Goal: Task Accomplishment & Management: Manage account settings

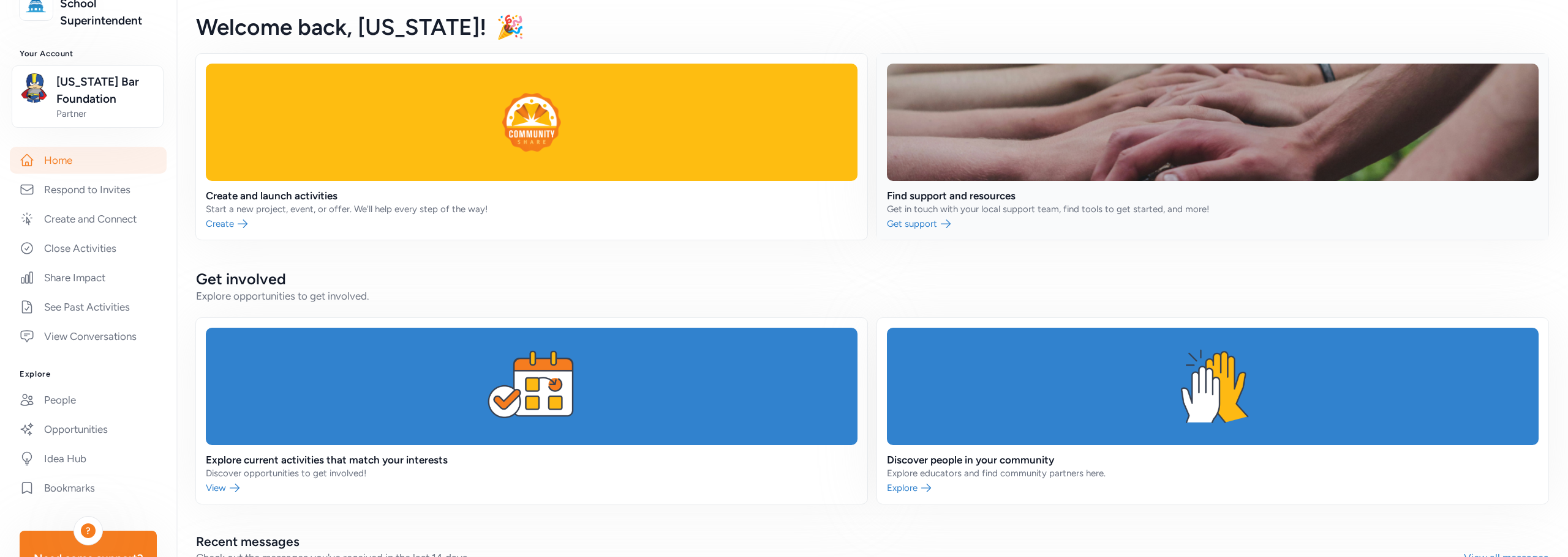
click at [1085, 178] on link at bounding box center [1212, 146] width 671 height 186
click at [582, 185] on link at bounding box center [531, 146] width 671 height 186
click at [490, 141] on link at bounding box center [531, 146] width 671 height 186
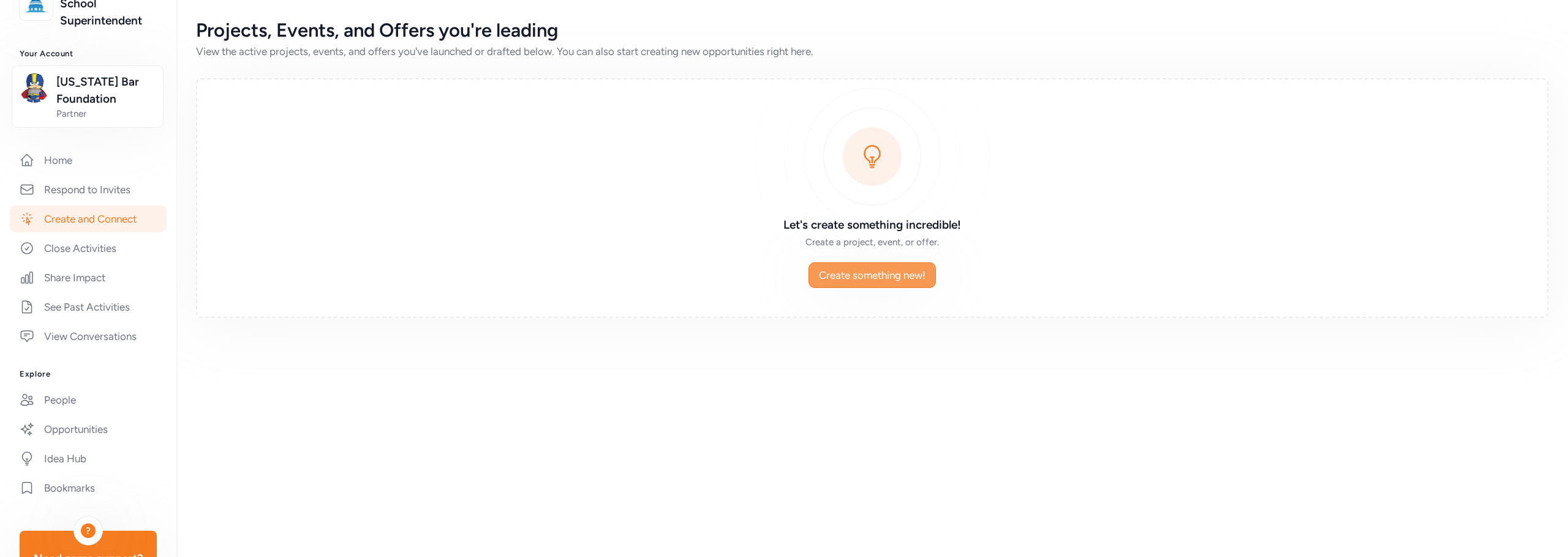
click at [925, 283] on span "Create something new!" at bounding box center [872, 275] width 106 height 15
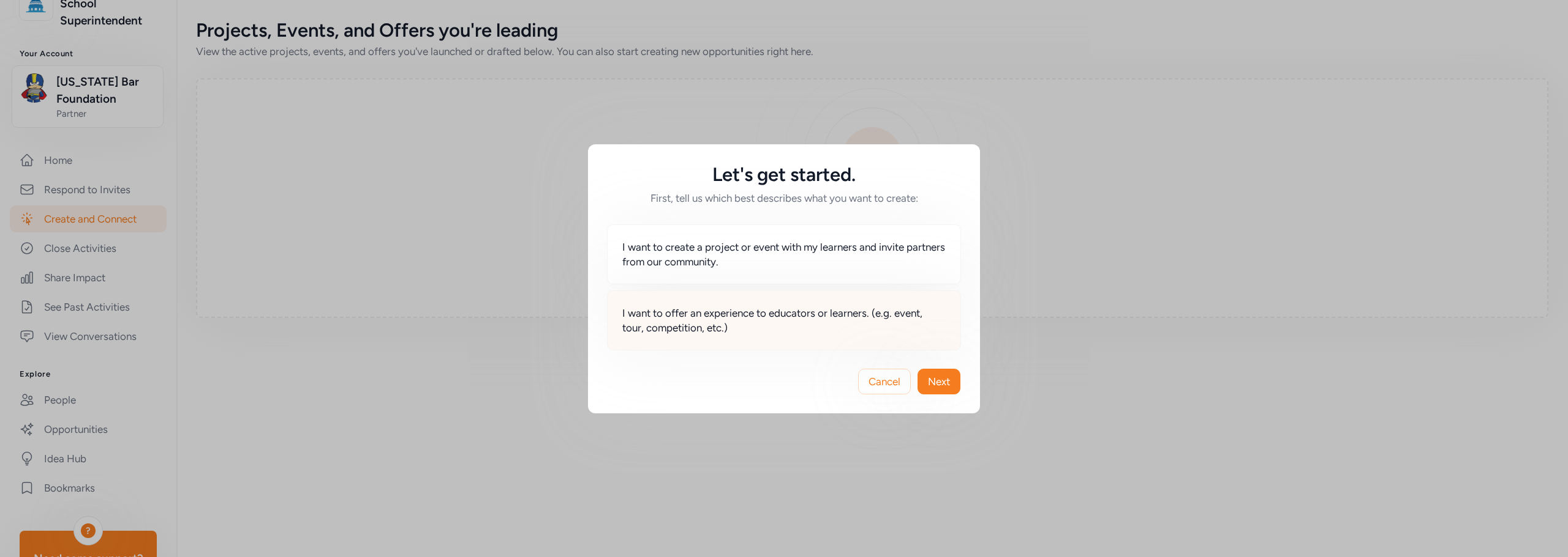
click at [746, 317] on span "I want to offer an experience to educators or learners. (e.g. event, tour, comp…" at bounding box center [784, 320] width 323 height 29
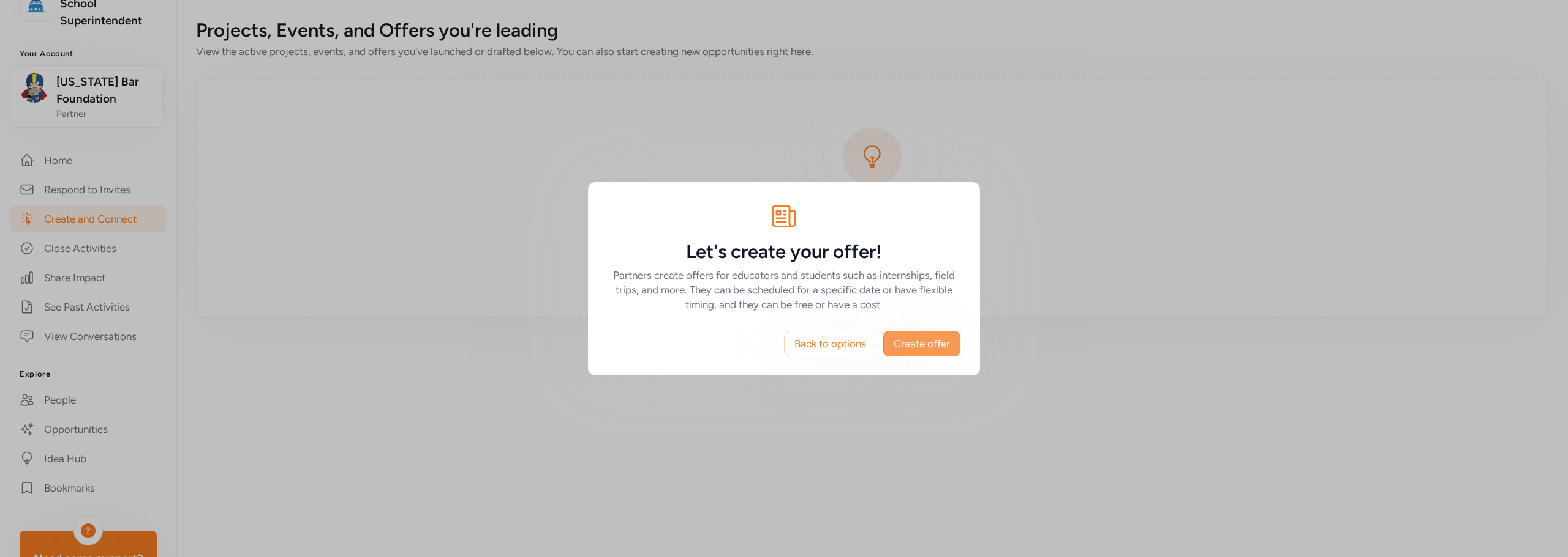
click at [912, 351] on span "Create offer" at bounding box center [921, 344] width 56 height 15
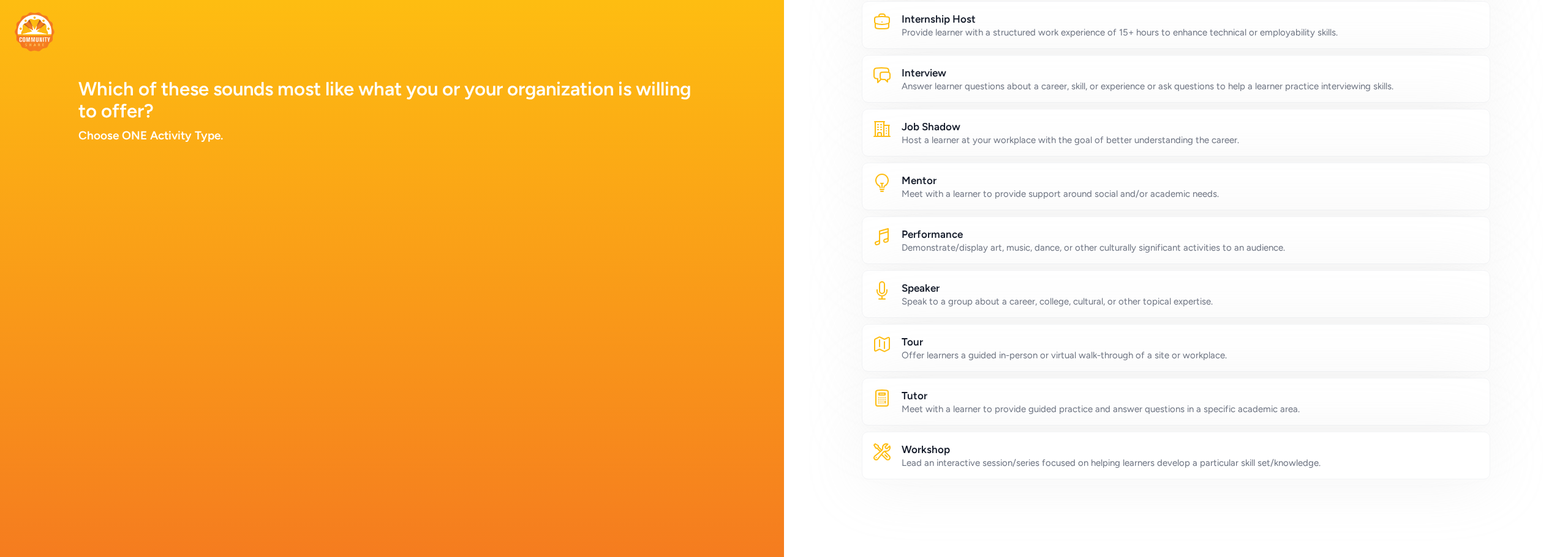
scroll to position [489, 0]
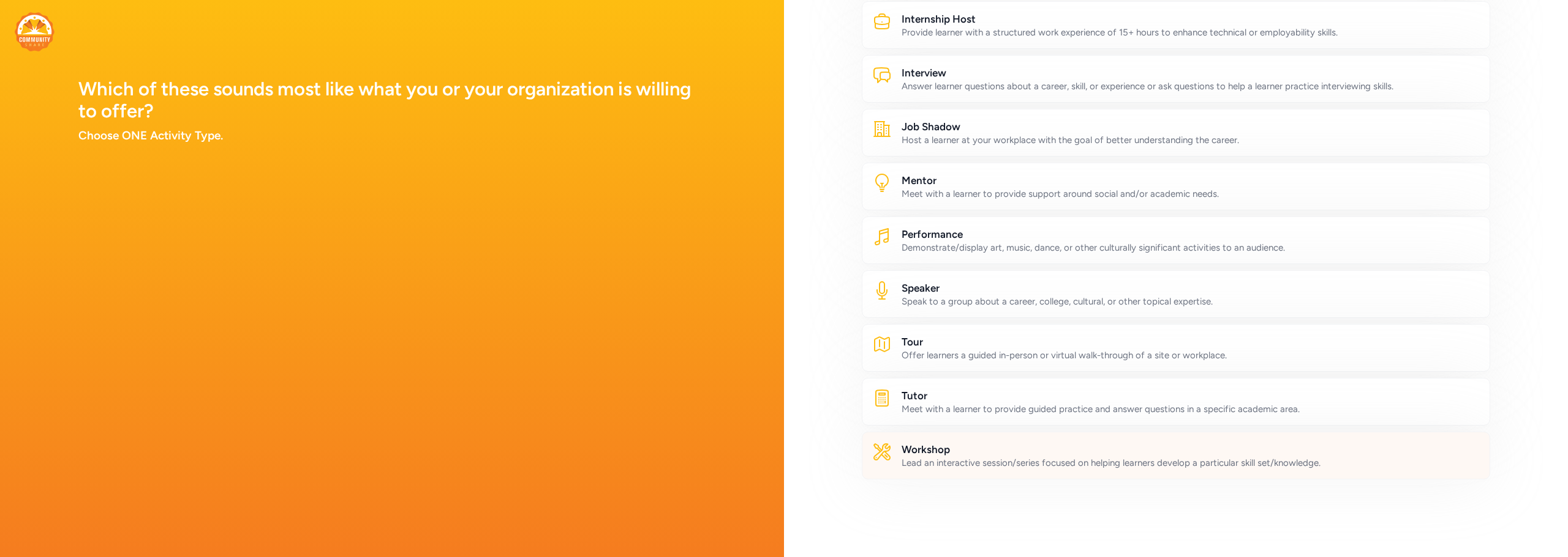
click at [979, 457] on div "Lead an interactive session/series focused on helping learners develop a partic…" at bounding box center [1191, 463] width 578 height 12
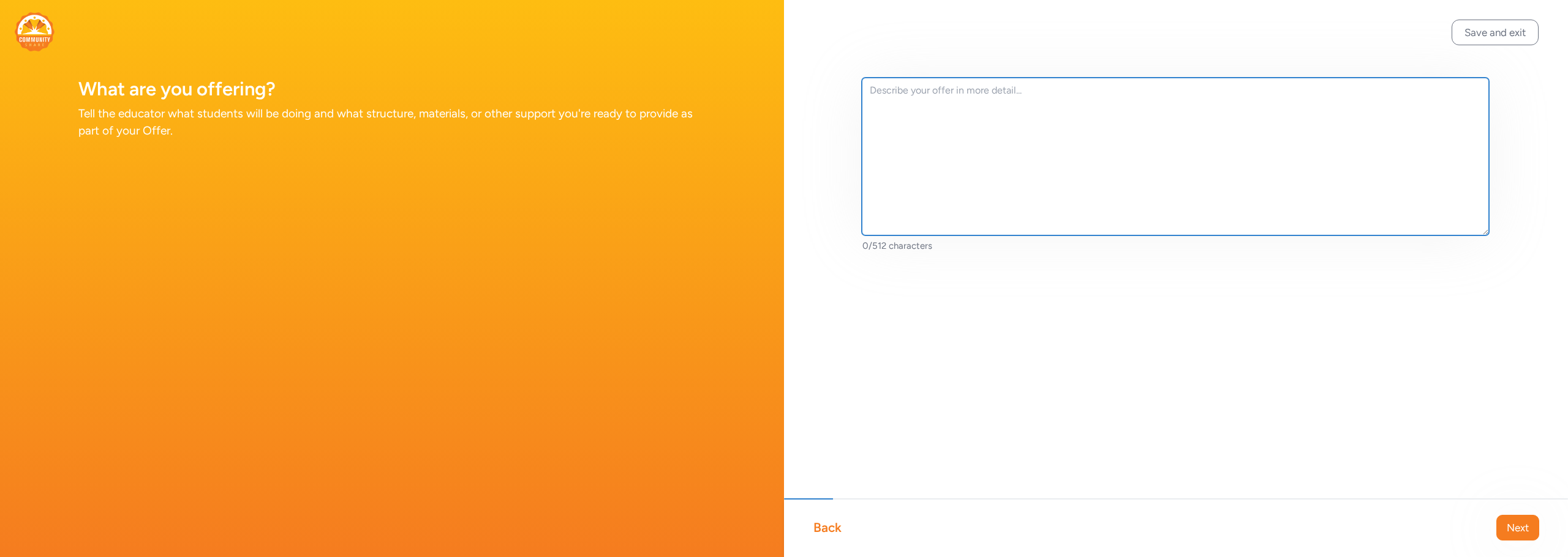
click at [978, 121] on textarea at bounding box center [1175, 156] width 627 height 158
type textarea "Test"
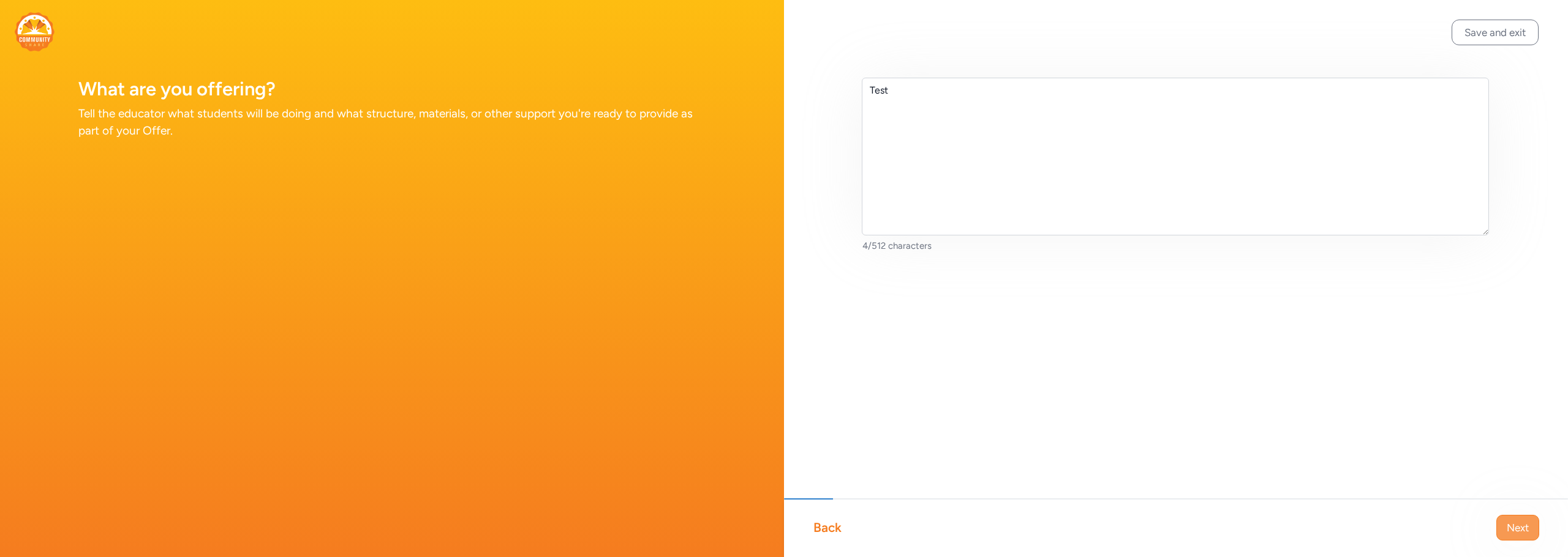
click at [1146, 506] on button "Next" at bounding box center [1518, 529] width 43 height 26
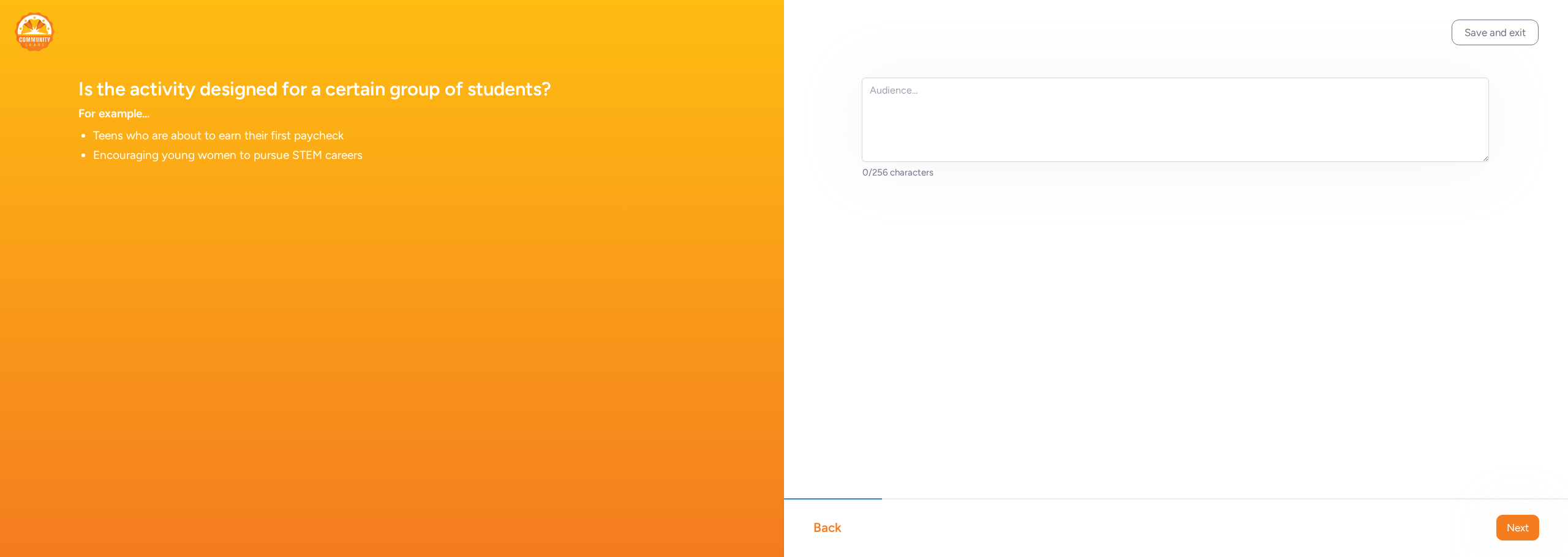
drag, startPoint x: 1511, startPoint y: 515, endPoint x: 1408, endPoint y: 489, distance: 106.2
click at [1146, 499] on div "Back Next" at bounding box center [1175, 529] width 784 height 59
click at [1146, 506] on span "Next" at bounding box center [1517, 528] width 22 height 15
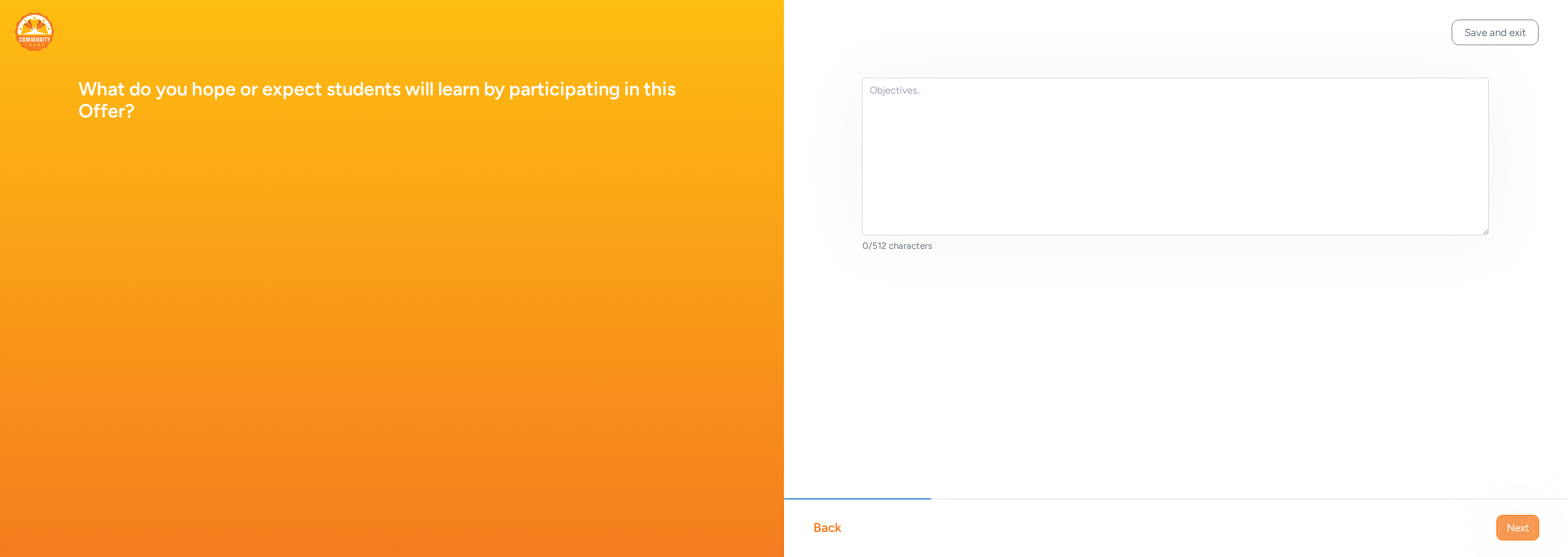
click at [1146, 506] on span "Next" at bounding box center [1517, 528] width 22 height 15
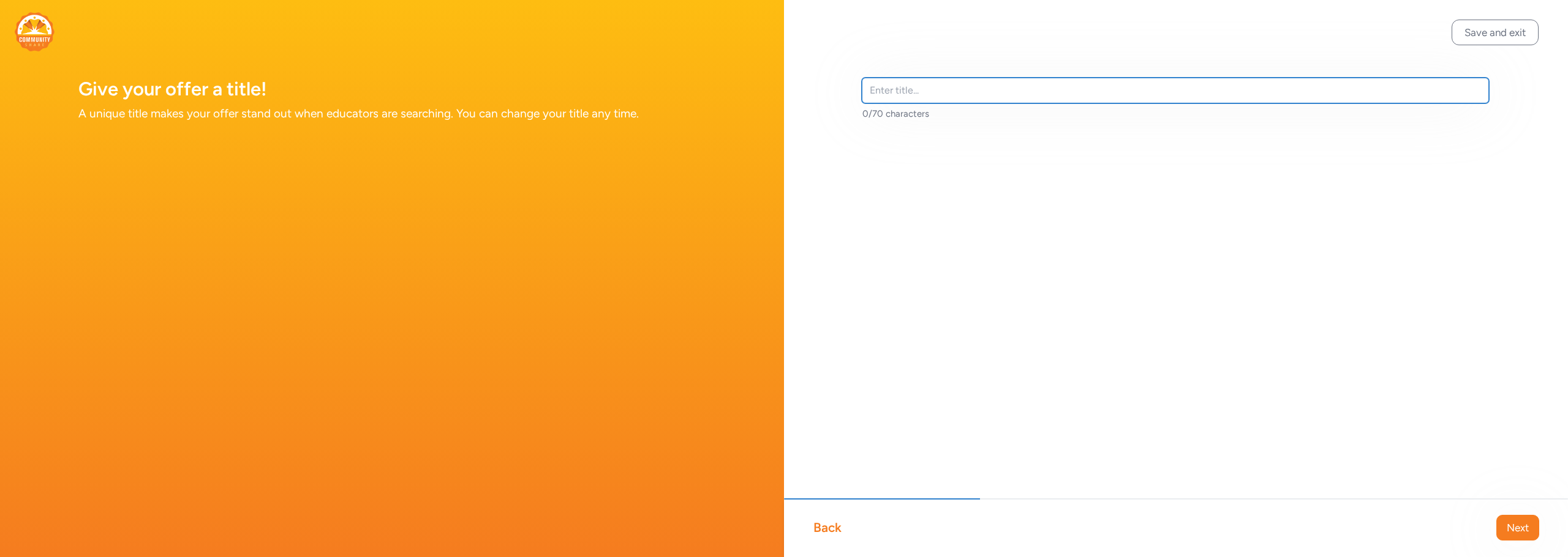
click at [979, 103] on input "text" at bounding box center [1175, 90] width 627 height 26
type input "test"
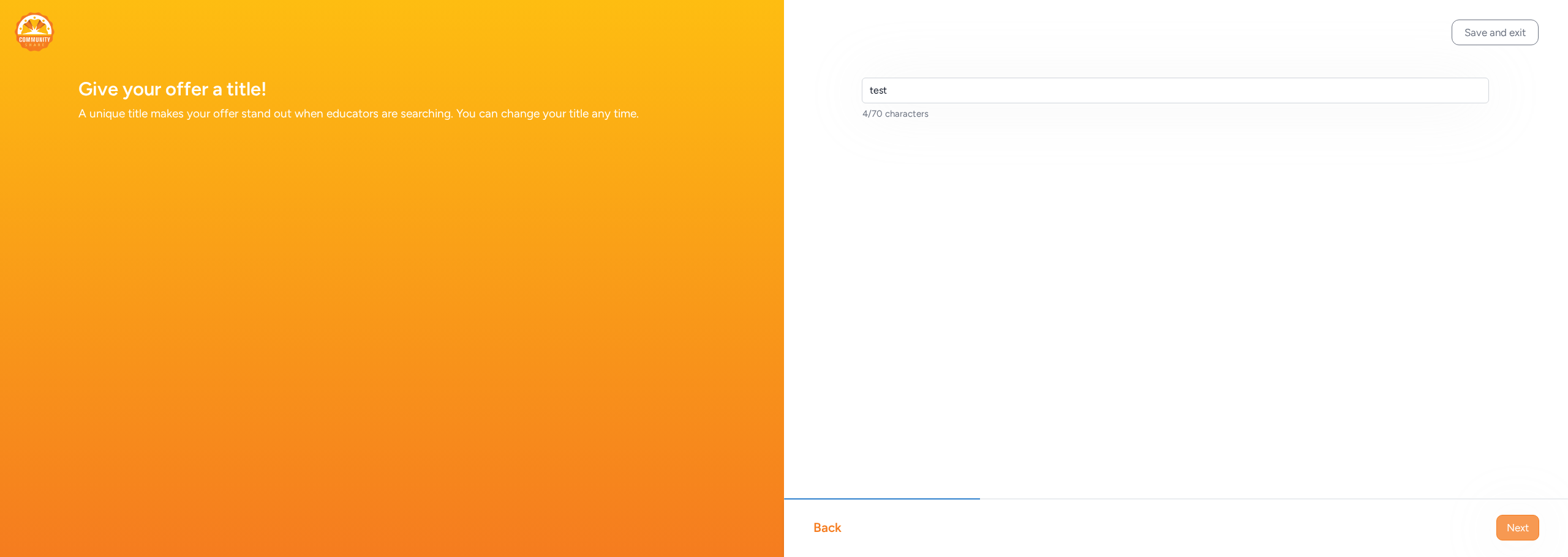
click at [1146, 506] on span "Next" at bounding box center [1517, 528] width 22 height 15
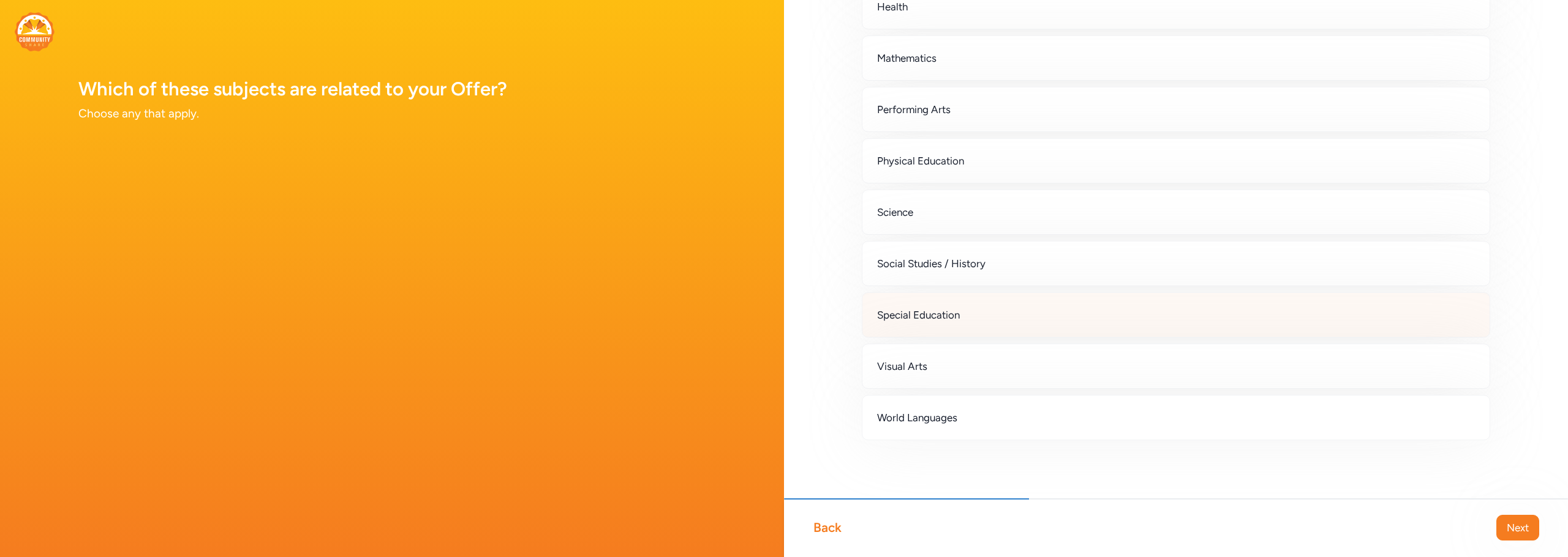
scroll to position [367, 0]
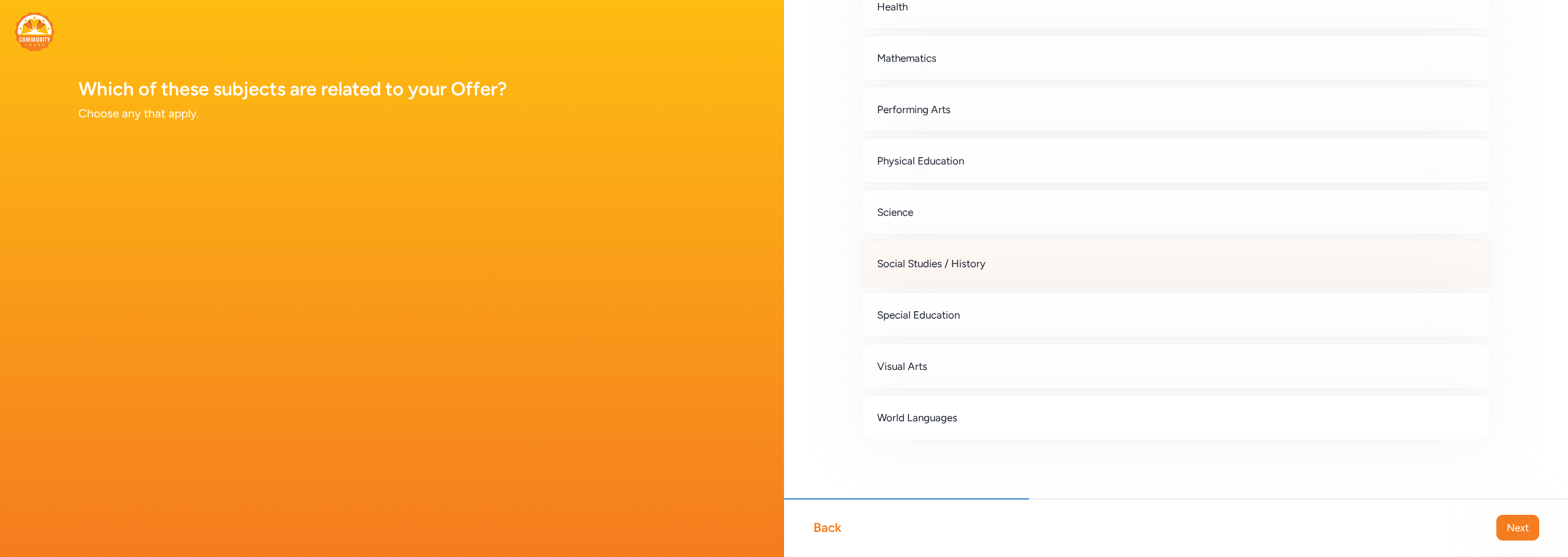
click at [1013, 287] on div "Social Studies / History" at bounding box center [1175, 263] width 628 height 45
click at [1146, 506] on span "Next" at bounding box center [1517, 528] width 22 height 15
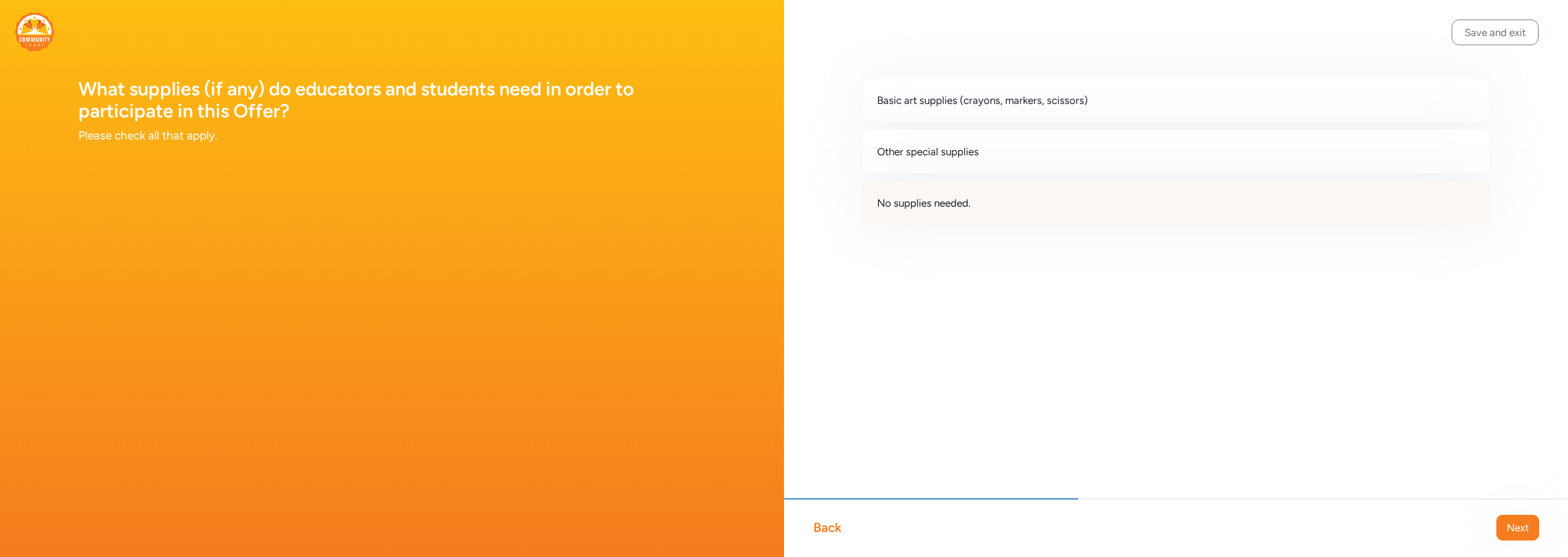
click at [998, 226] on div "No supplies needed." at bounding box center [1175, 203] width 628 height 45
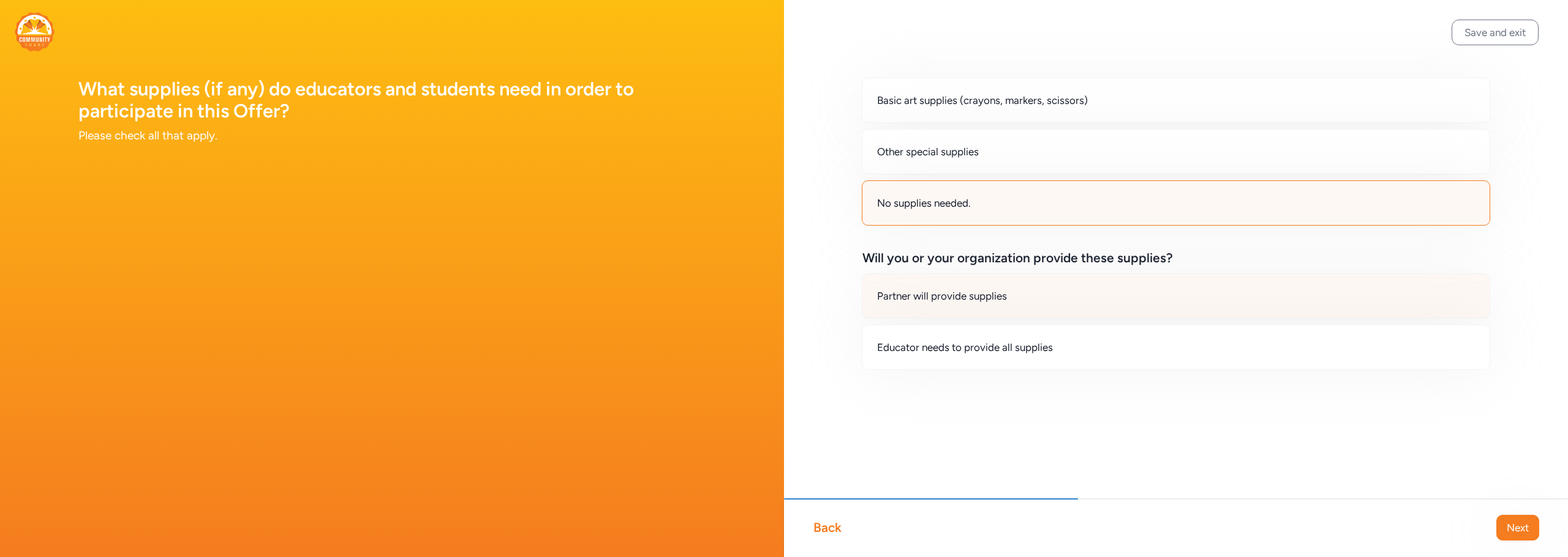
click at [994, 304] on span "Partner will provide supplies" at bounding box center [942, 296] width 130 height 15
click at [1146, 506] on span "Next" at bounding box center [1517, 528] width 22 height 15
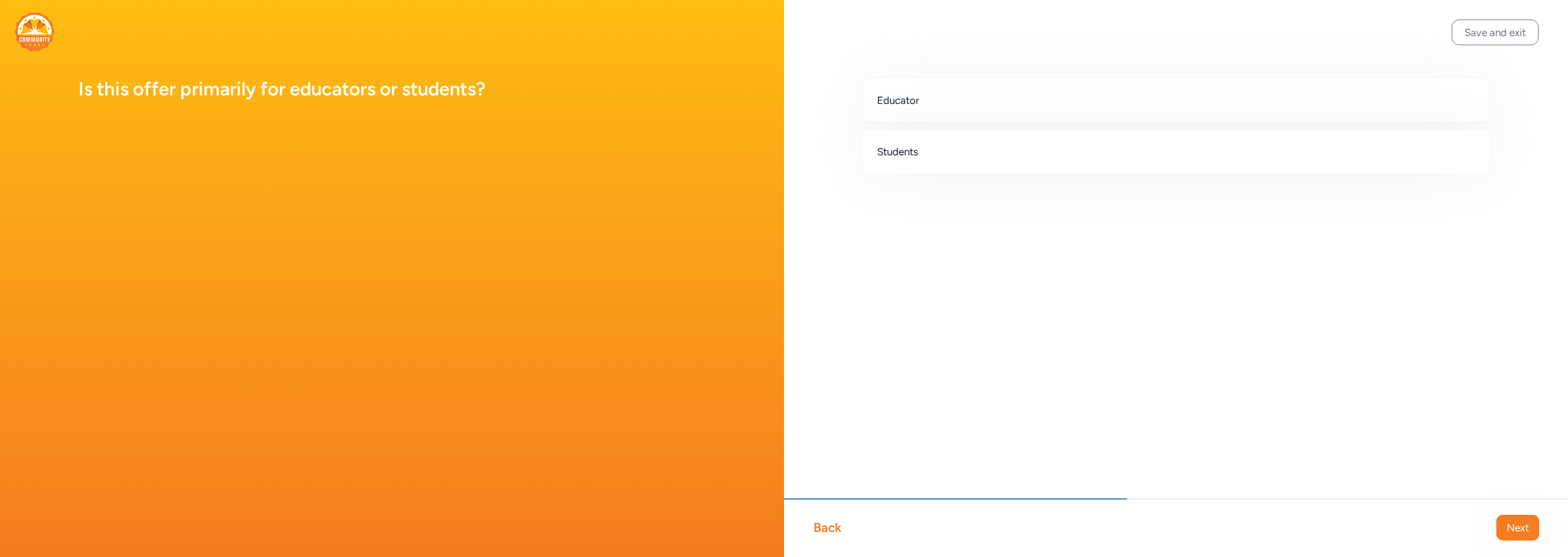
click at [1034, 121] on div "Educator" at bounding box center [1175, 100] width 628 height 45
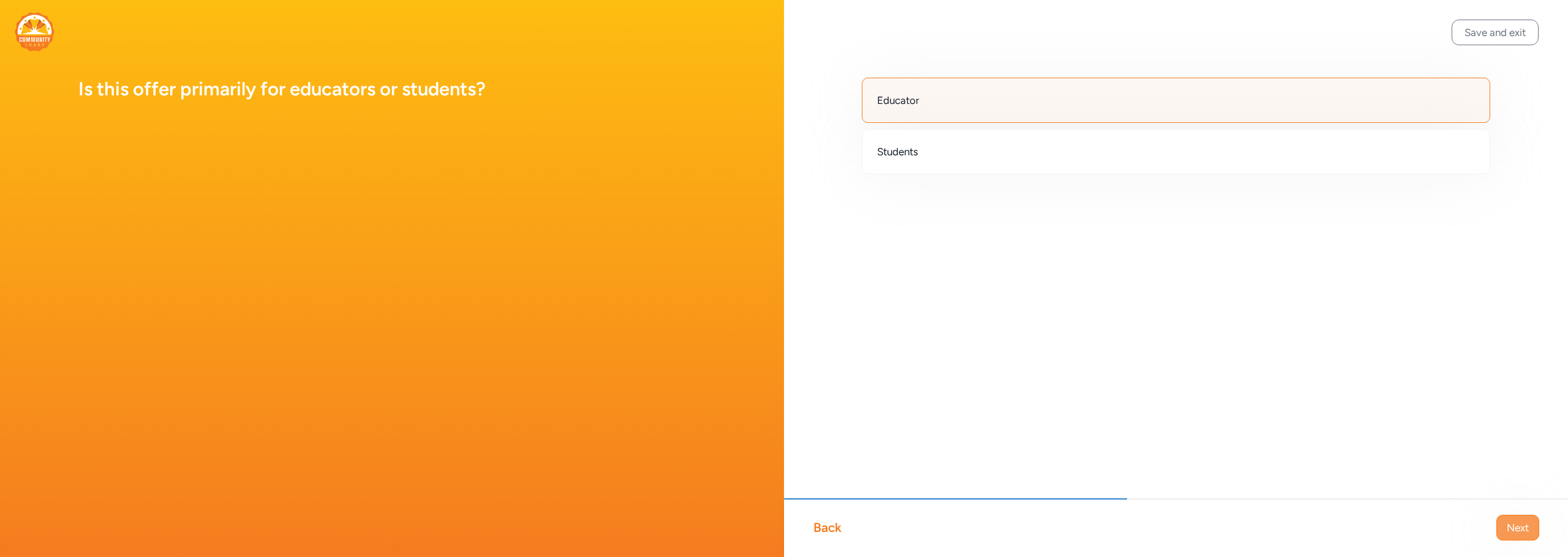
click at [1146, 506] on button "Next" at bounding box center [1518, 529] width 43 height 26
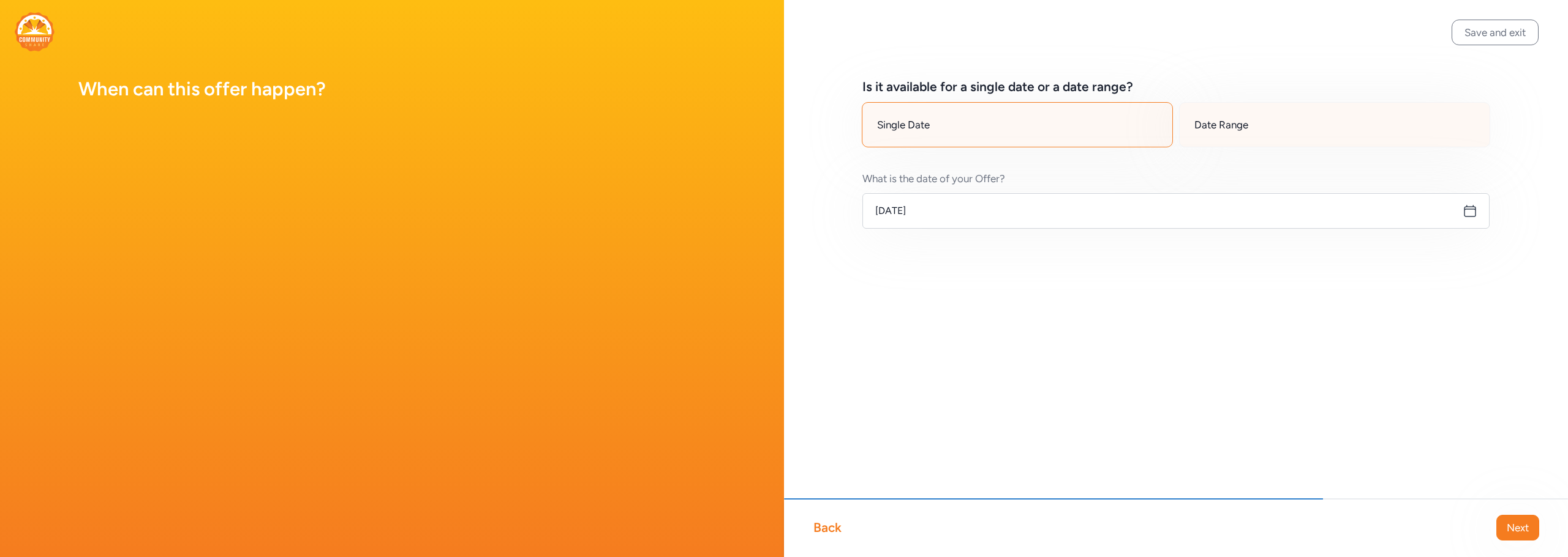
click at [1146, 147] on div "Date Range" at bounding box center [1334, 125] width 311 height 45
click at [1003, 147] on div "Single Date" at bounding box center [1016, 125] width 311 height 45
click at [1146, 506] on button "Next" at bounding box center [1518, 529] width 43 height 26
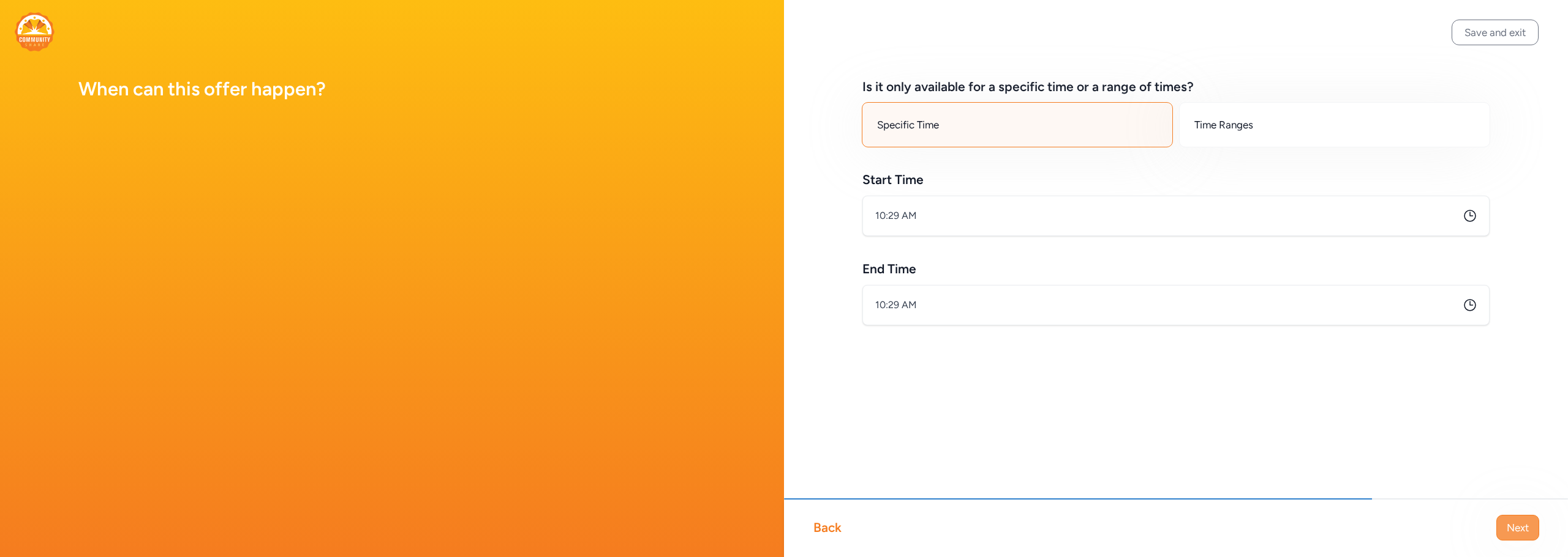
click at [1146, 506] on span "Next" at bounding box center [1517, 528] width 22 height 15
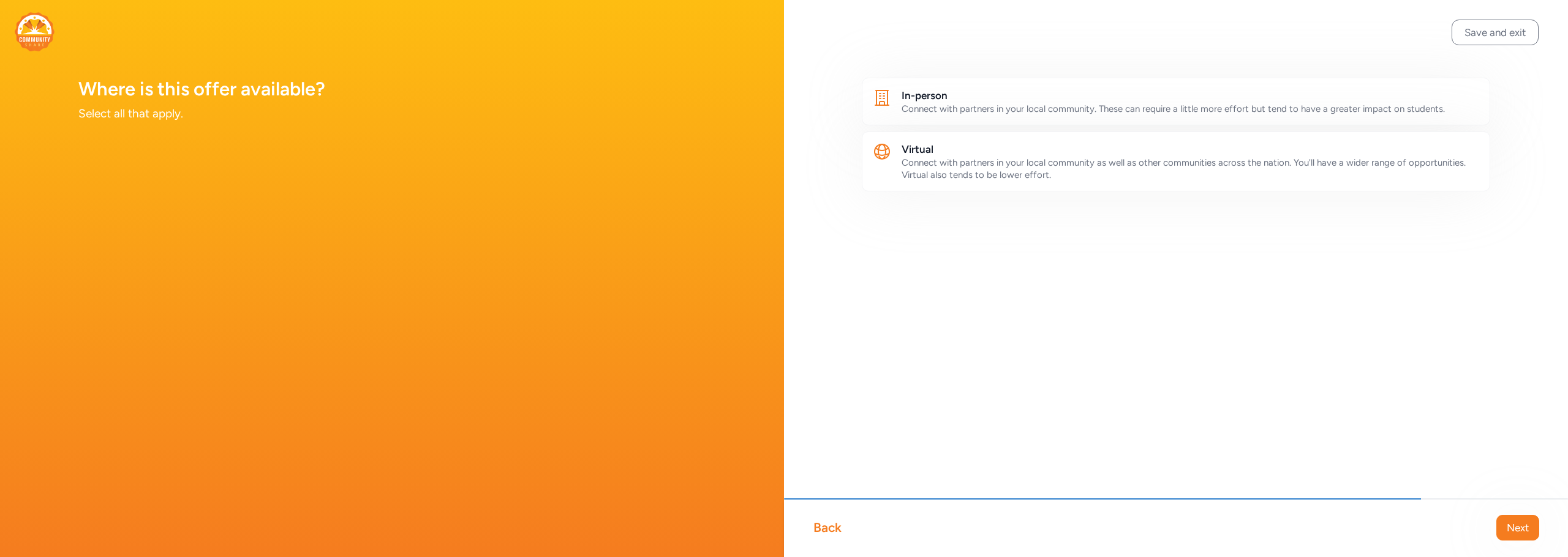
click at [1094, 114] on span "Connect with partners in your local community. These can require a little more …" at bounding box center [1173, 108] width 544 height 11
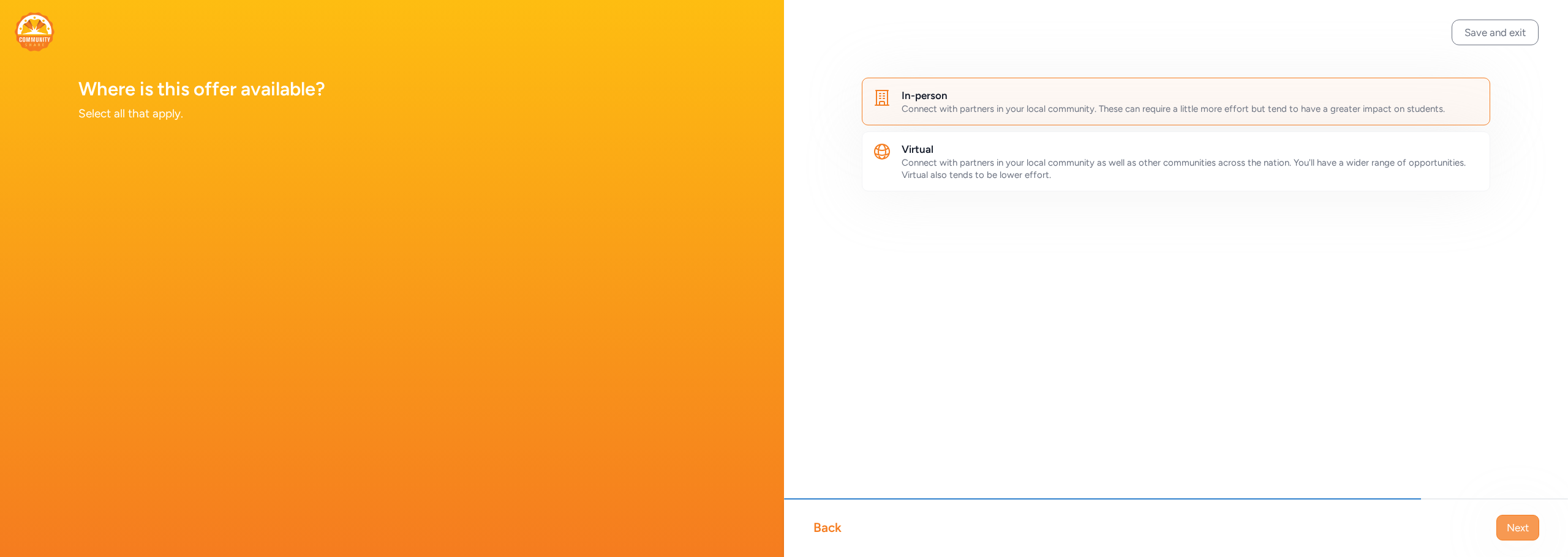
click at [1146, 506] on span "Next" at bounding box center [1517, 528] width 22 height 15
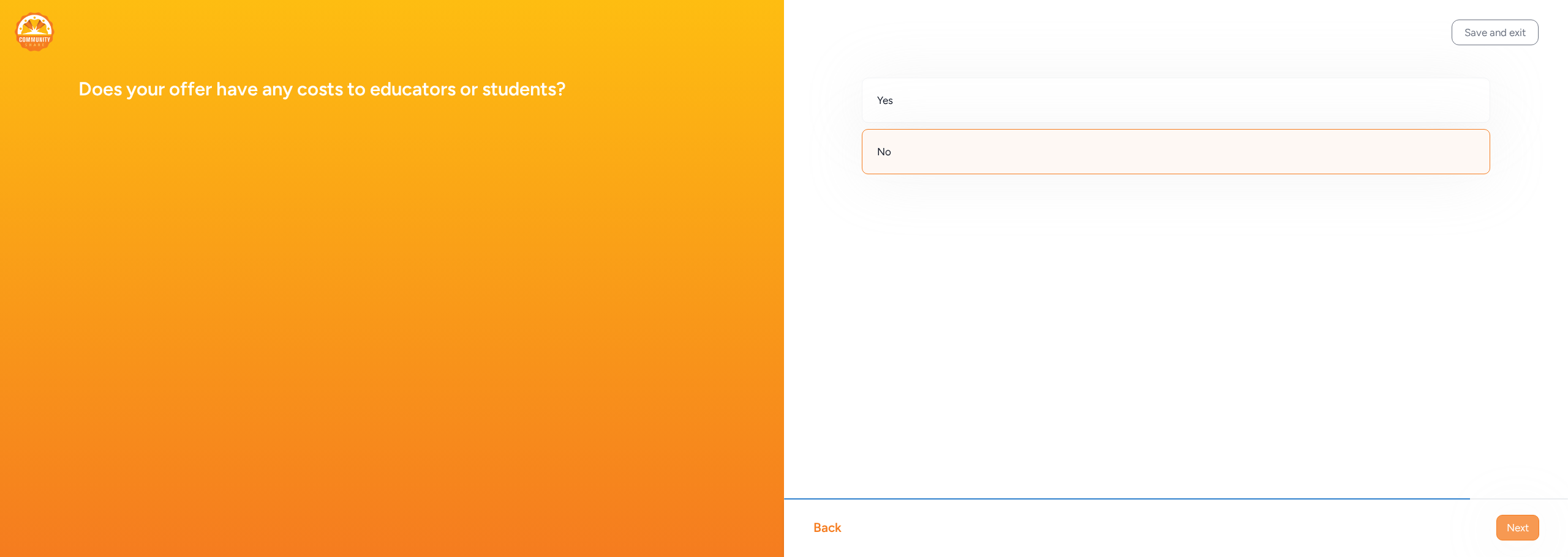
click at [1146, 506] on span "Next" at bounding box center [1517, 528] width 22 height 15
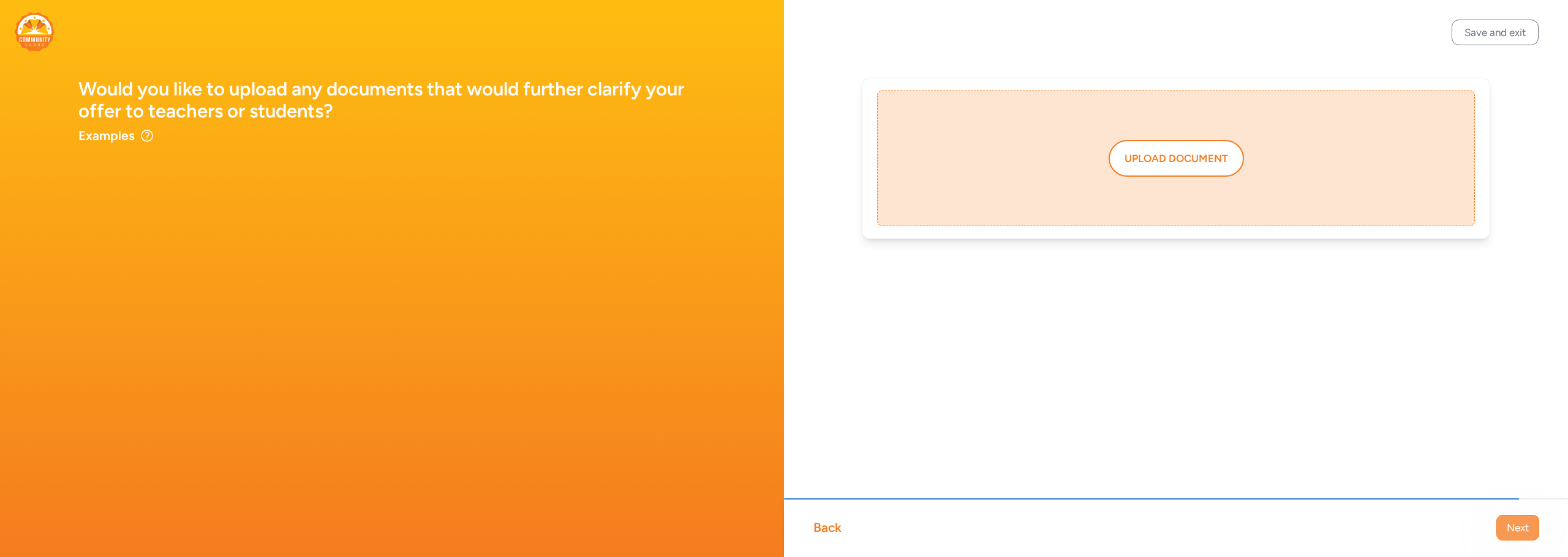
click at [1146, 506] on span "Next" at bounding box center [1517, 528] width 22 height 15
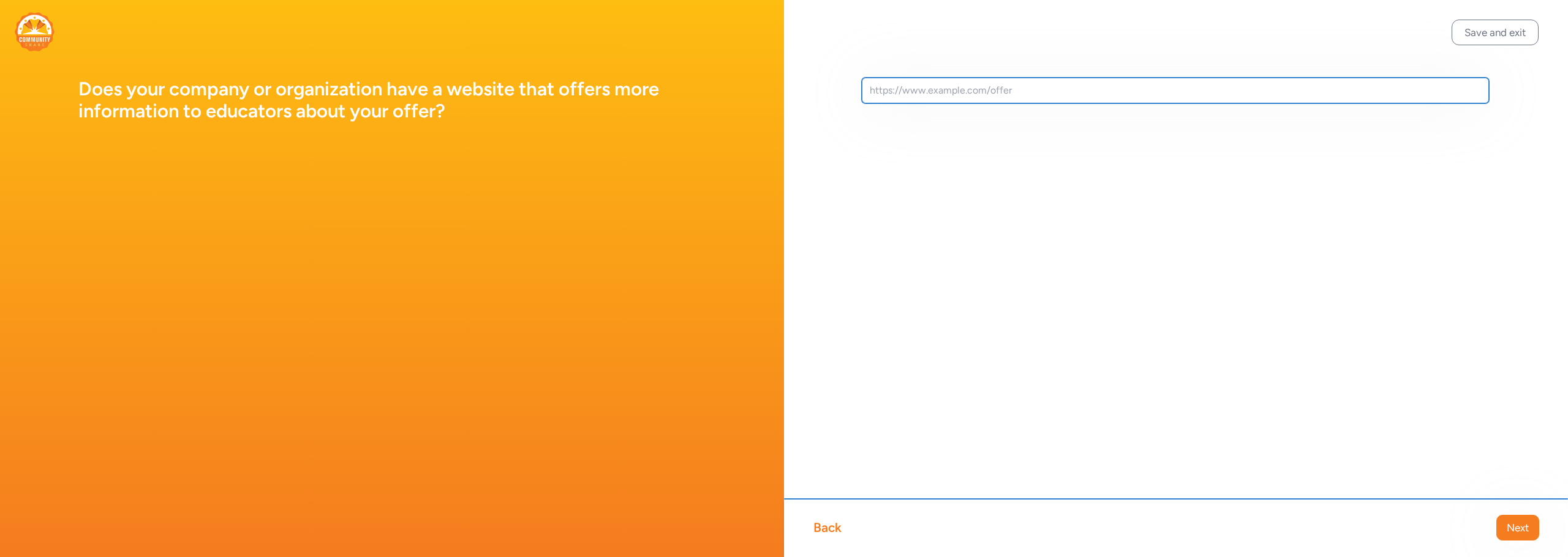
drag, startPoint x: 1131, startPoint y: 109, endPoint x: 1137, endPoint y: 121, distance: 13.4
click at [1131, 103] on input "text" at bounding box center [1175, 90] width 627 height 26
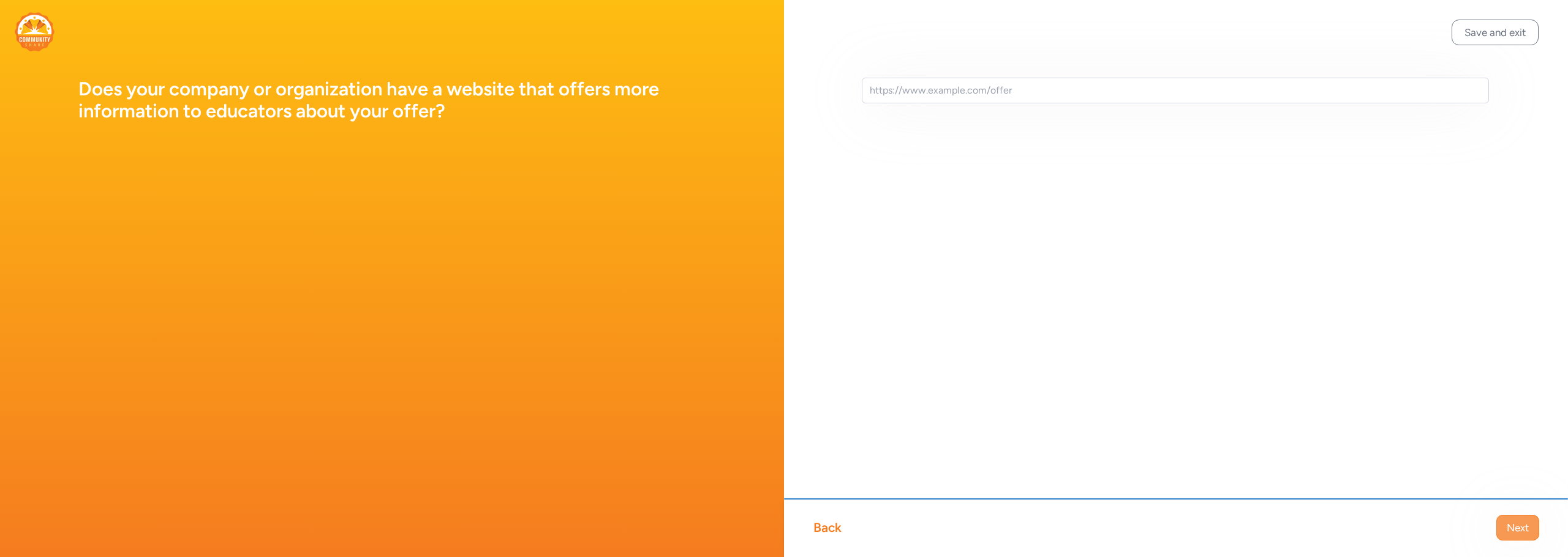
click at [1146, 506] on span "Next" at bounding box center [1517, 528] width 22 height 15
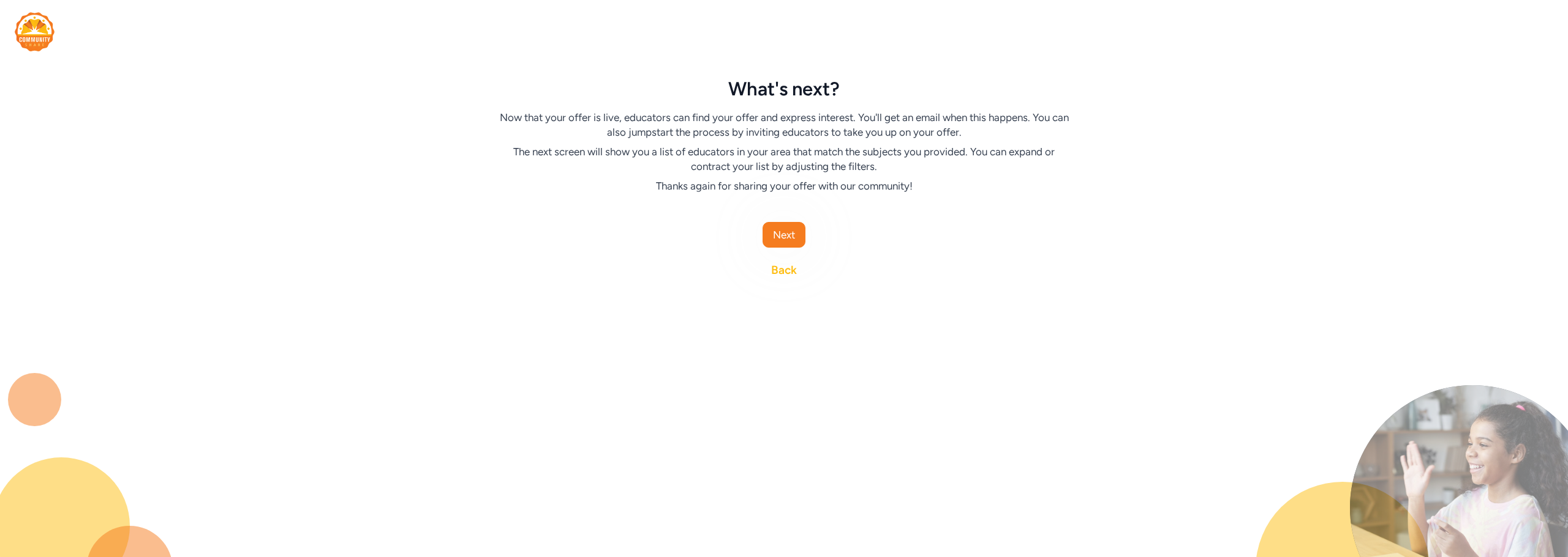
click at [782, 279] on link "Back" at bounding box center [784, 270] width 26 height 17
click at [784, 279] on link "Back" at bounding box center [784, 270] width 26 height 17
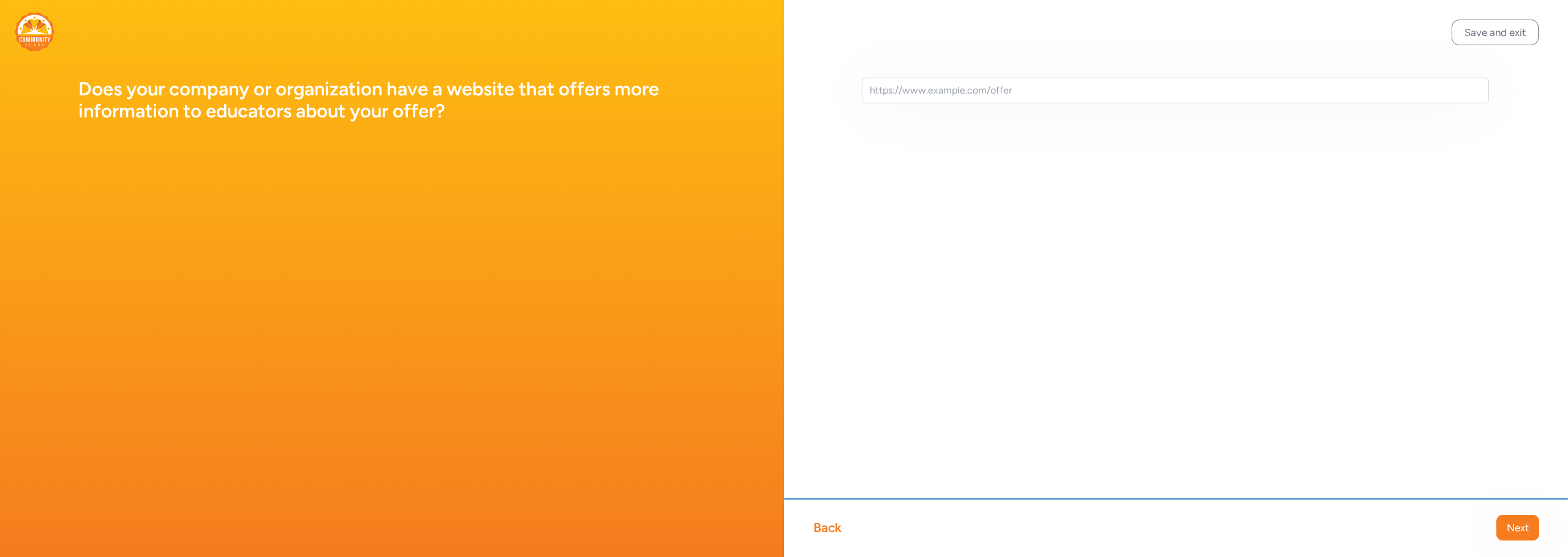
click at [831, 506] on div "Back" at bounding box center [827, 528] width 29 height 17
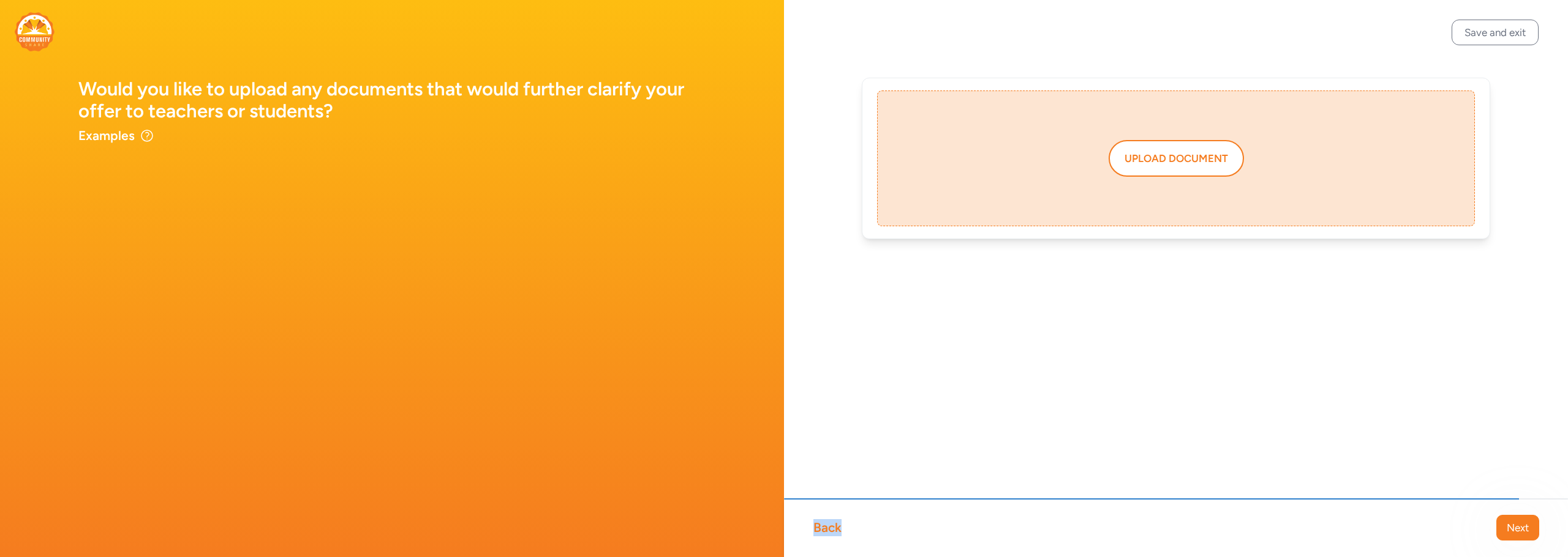
click at [831, 506] on div "Back" at bounding box center [827, 528] width 29 height 17
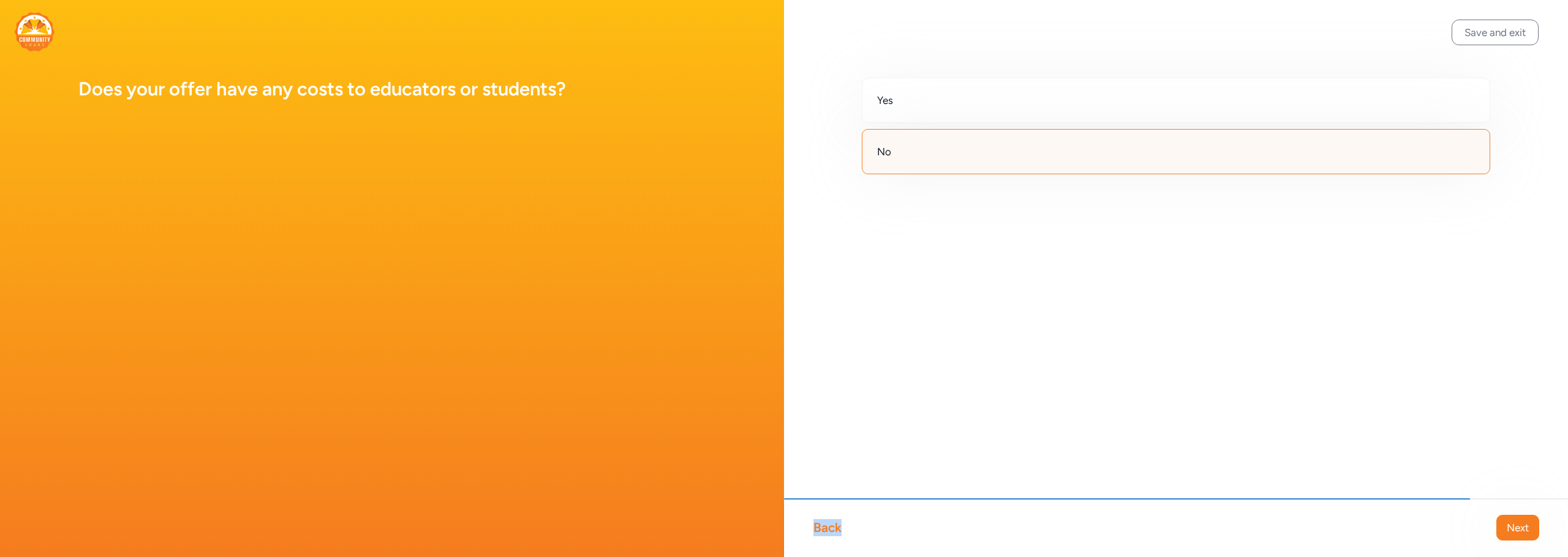
click at [831, 506] on div "Back" at bounding box center [827, 528] width 29 height 17
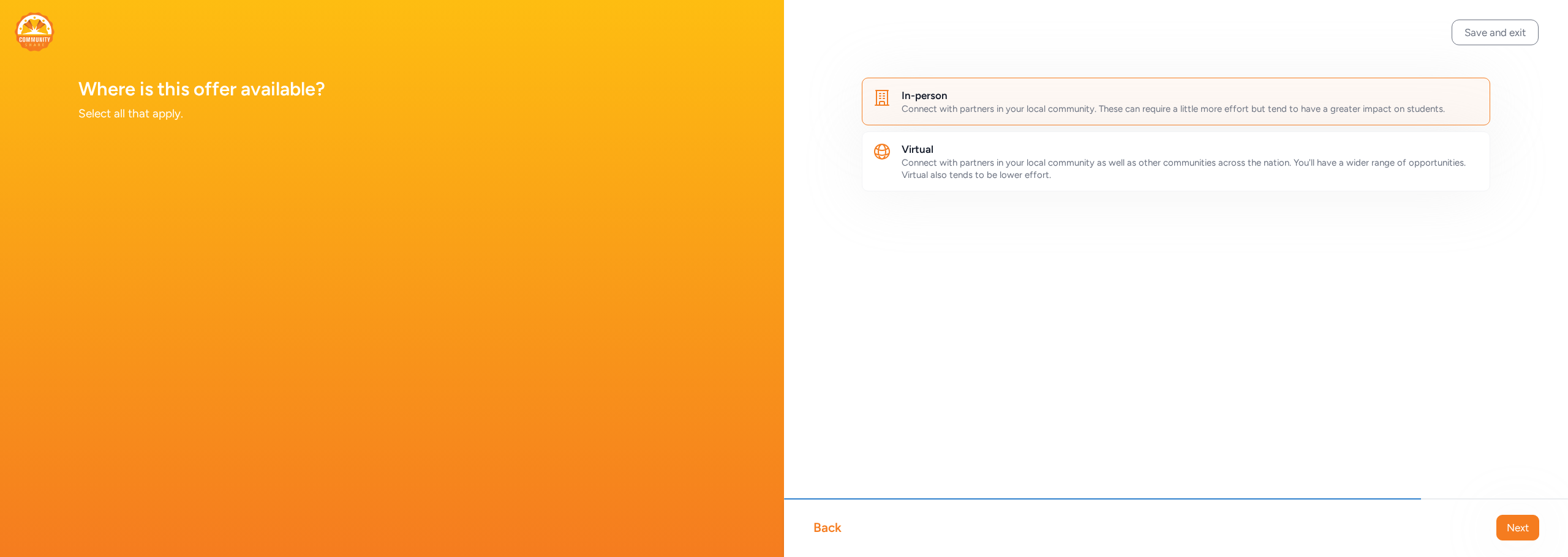
click at [831, 506] on div "Back" at bounding box center [827, 528] width 29 height 17
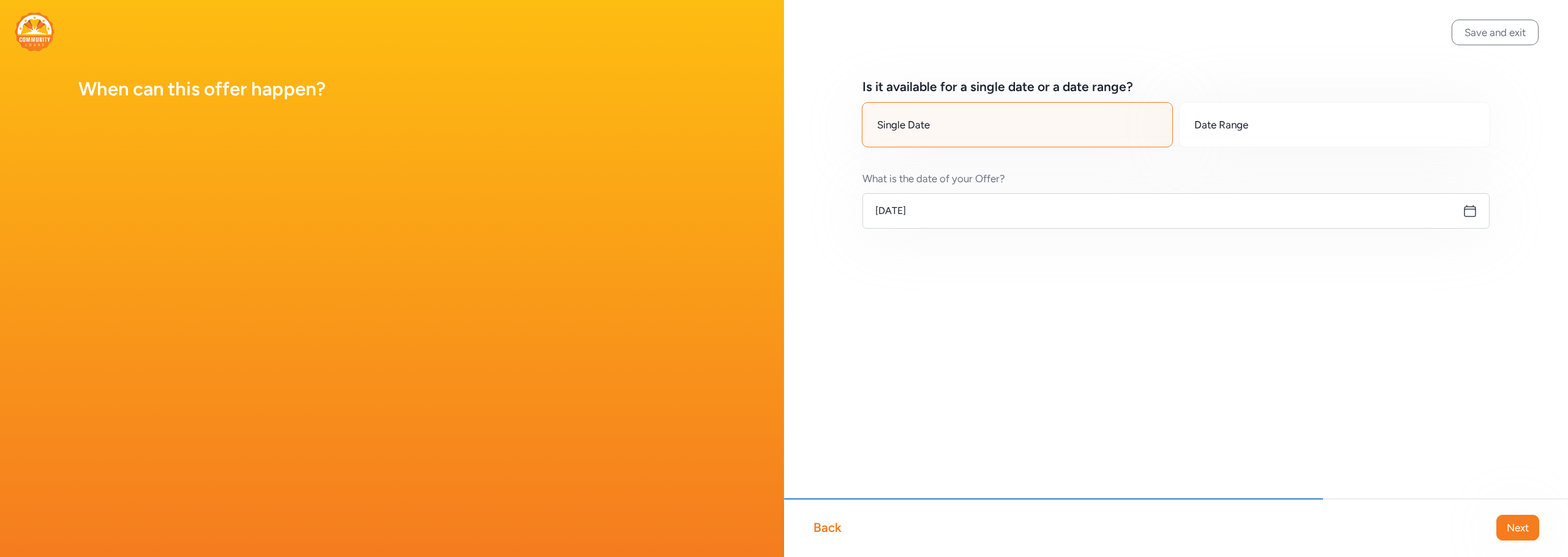
click at [831, 506] on div "Back" at bounding box center [827, 528] width 29 height 17
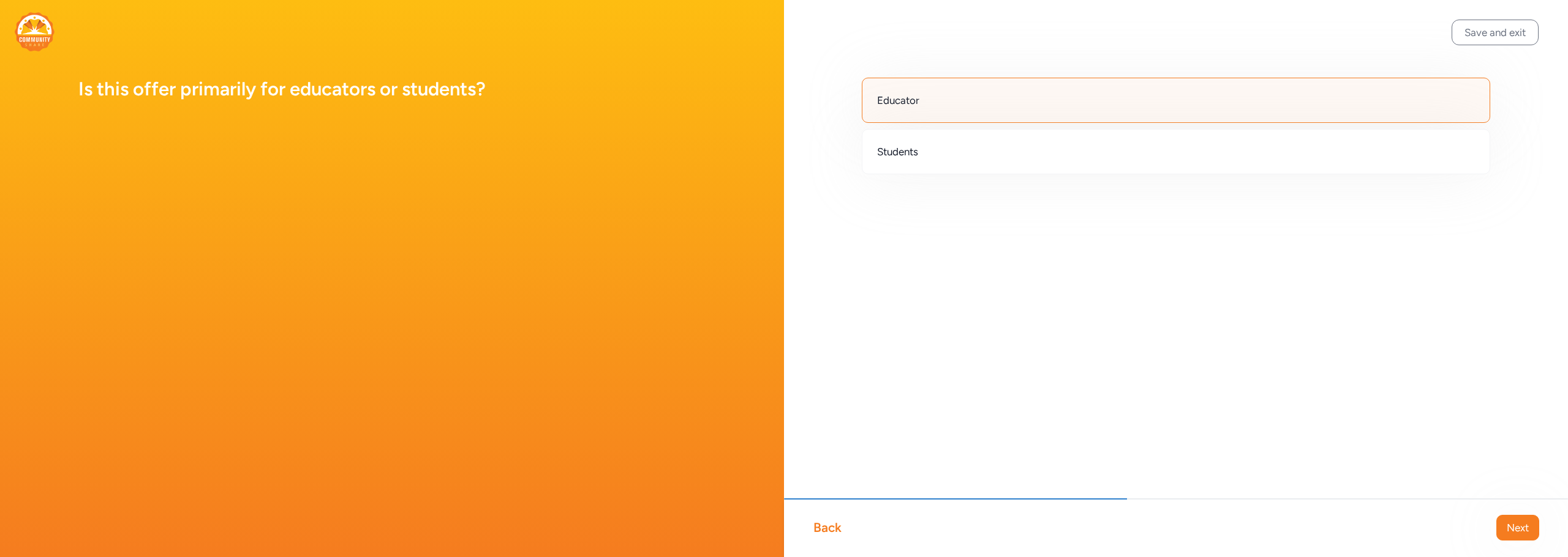
click at [831, 506] on div "Back" at bounding box center [827, 528] width 29 height 17
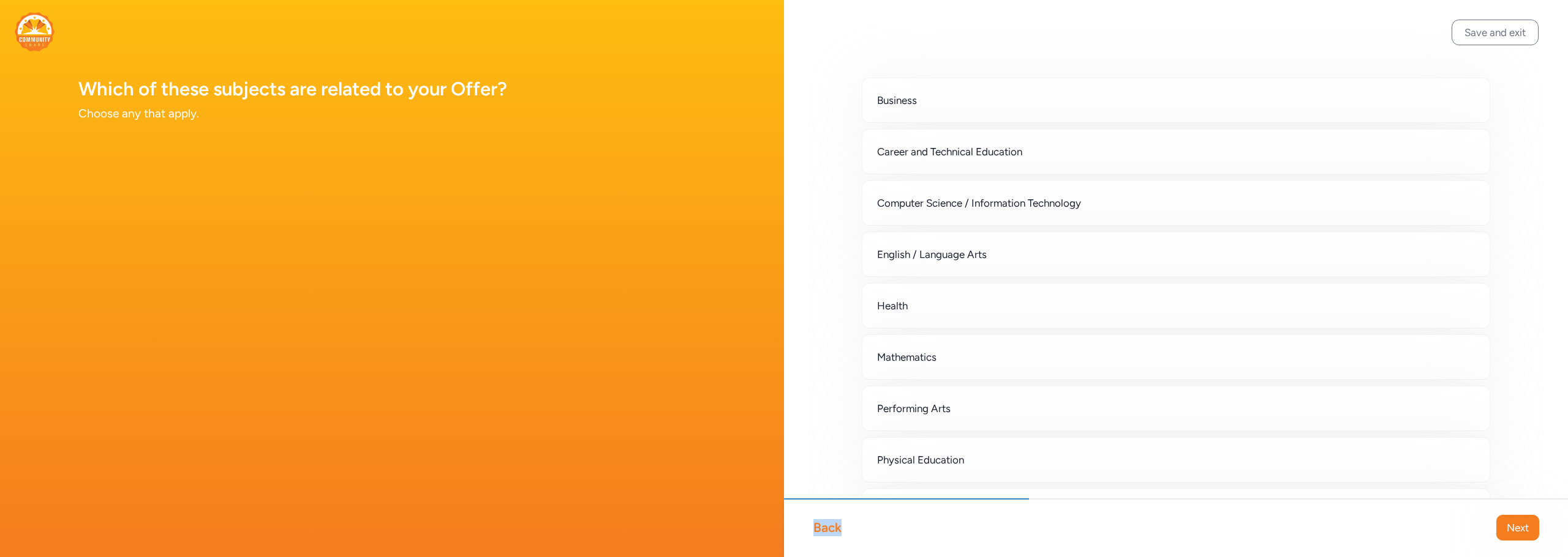
click at [831, 506] on div "Back" at bounding box center [827, 528] width 29 height 17
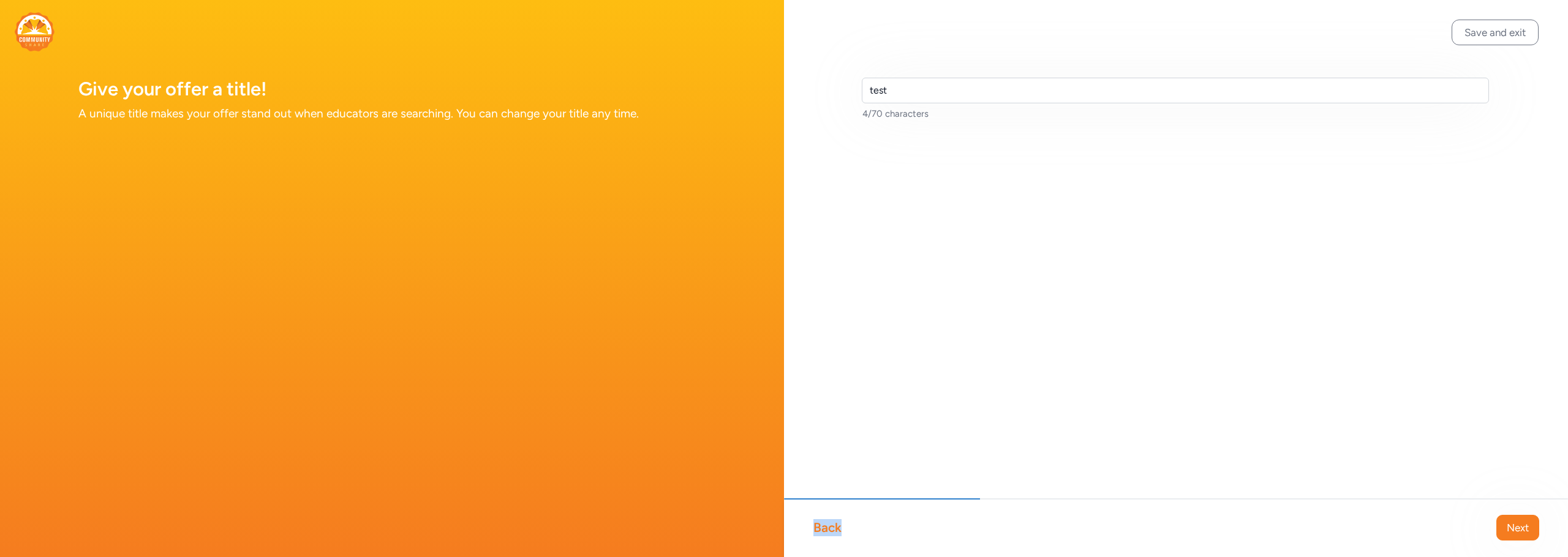
click at [831, 506] on div "Back" at bounding box center [827, 528] width 29 height 17
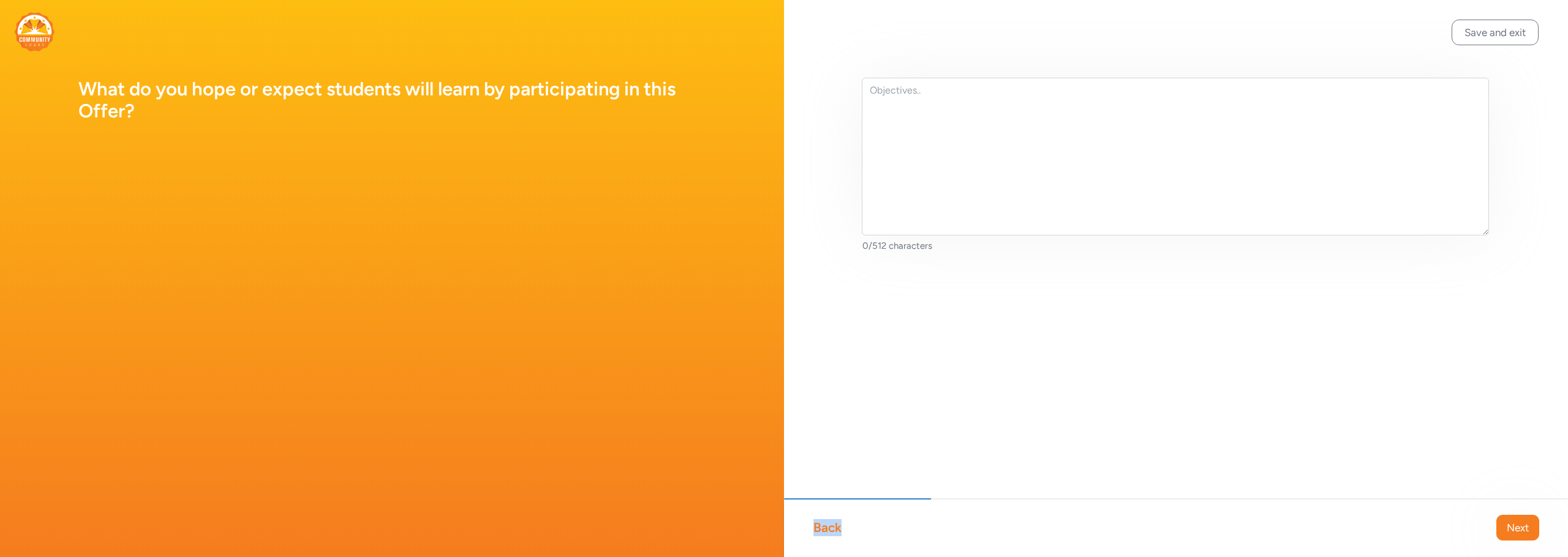
click at [831, 506] on div "Back" at bounding box center [827, 528] width 29 height 17
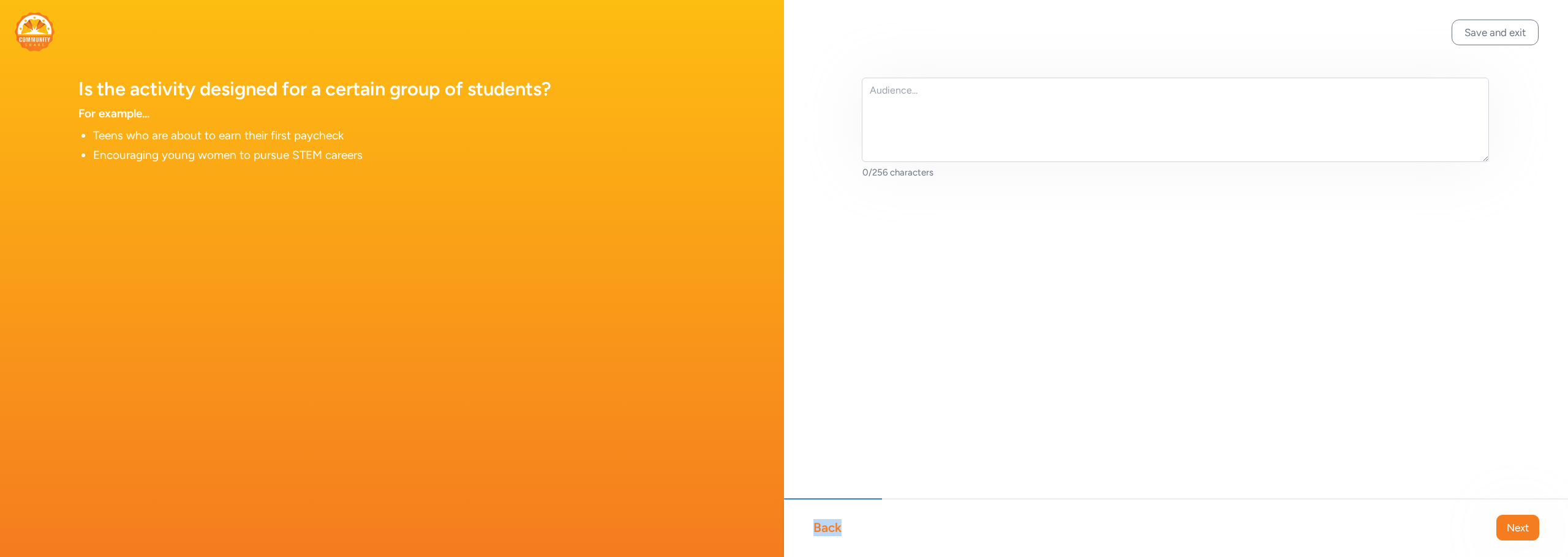
click at [831, 506] on div "Back" at bounding box center [827, 528] width 29 height 17
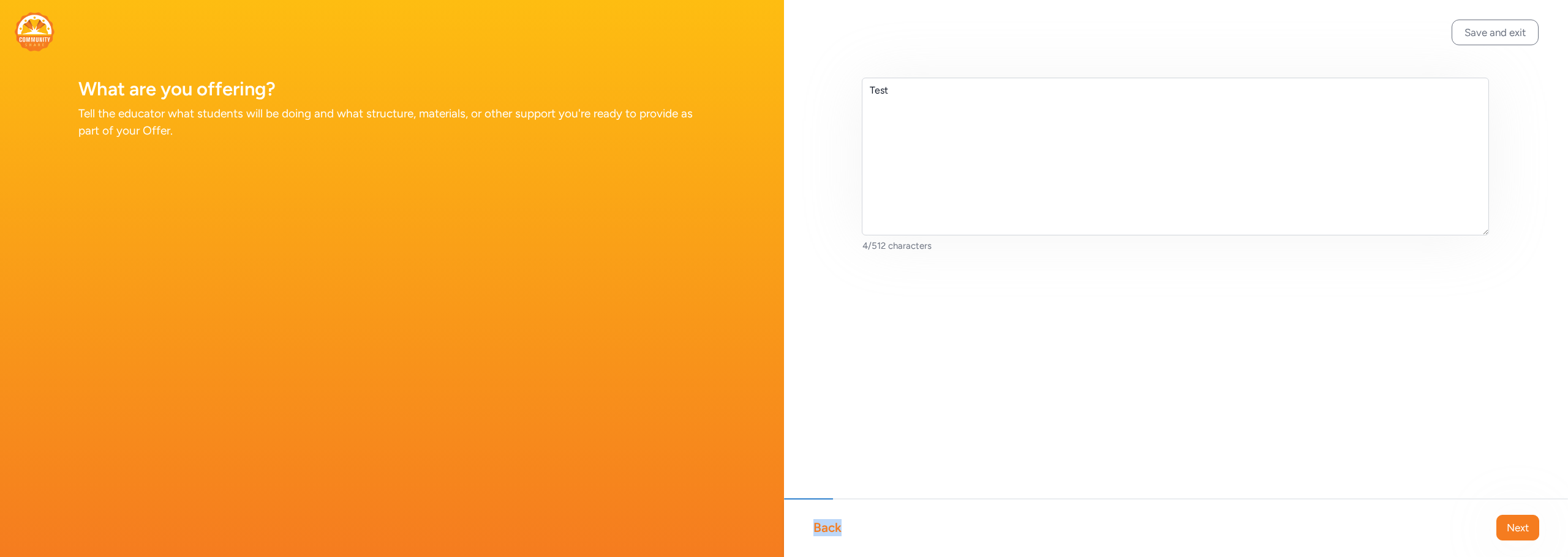
click at [831, 506] on div "Back" at bounding box center [827, 528] width 29 height 17
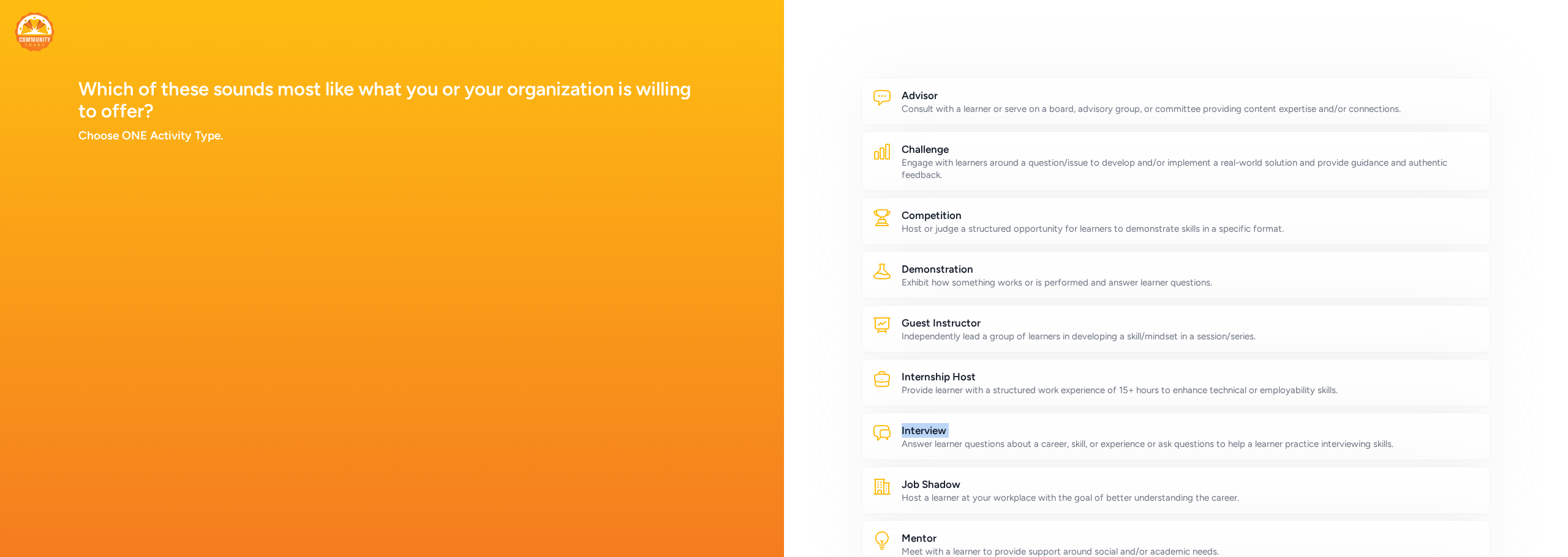
click at [831, 506] on div "Advisor Consult with a learner or serve on a board, advisory group, or committe…" at bounding box center [1175, 458] width 784 height 916
click at [520, 282] on div "Which of these sounds most like what you or your organization is willing to off…" at bounding box center [391, 278] width 784 height 557
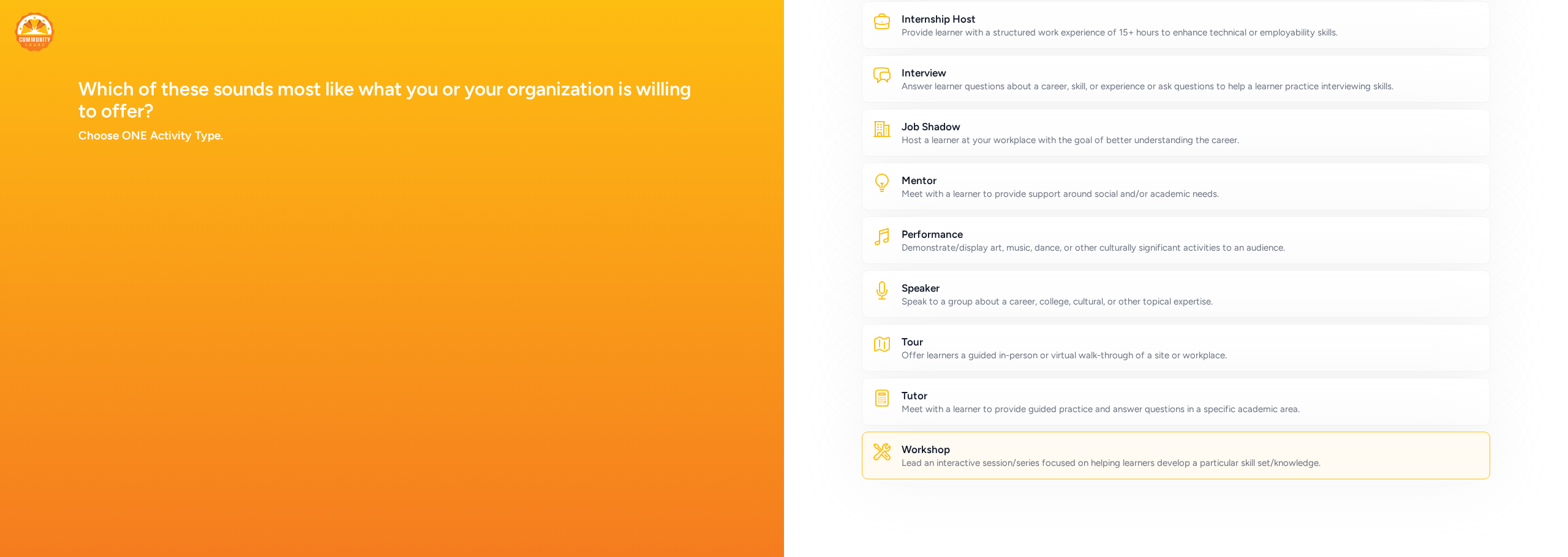
scroll to position [489, 0]
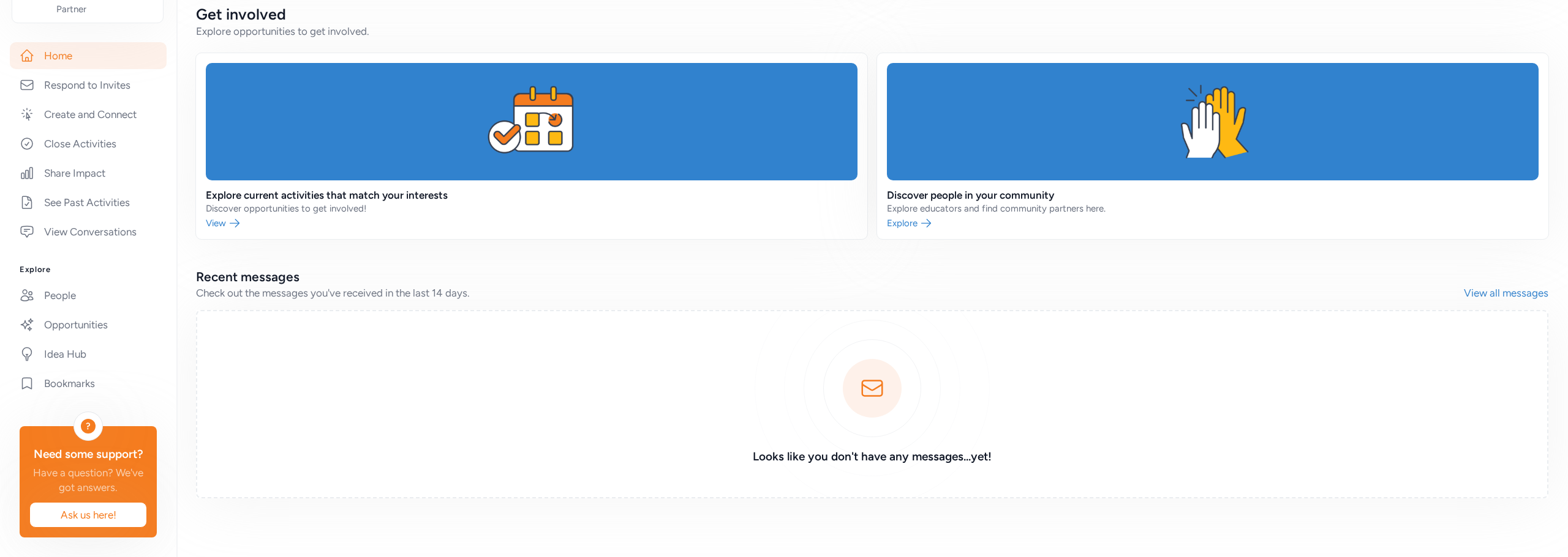
scroll to position [306, 0]
click at [74, 306] on link "People" at bounding box center [87, 295] width 156 height 27
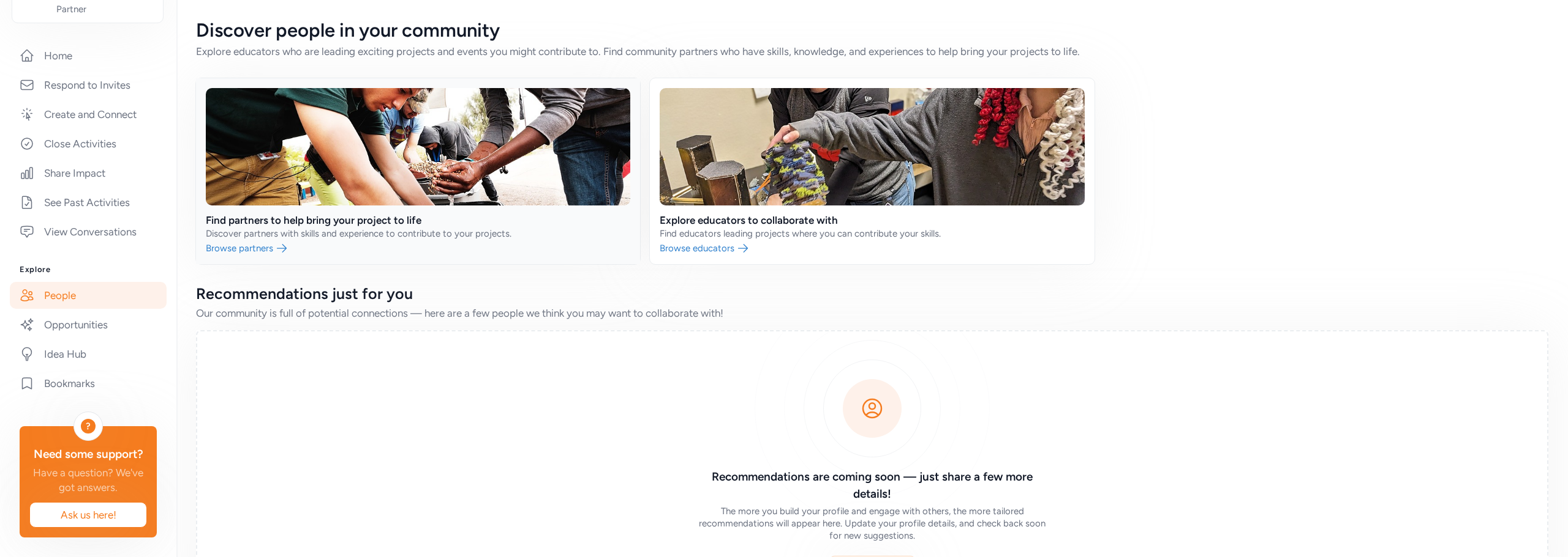
click at [493, 205] on link at bounding box center [418, 171] width 444 height 186
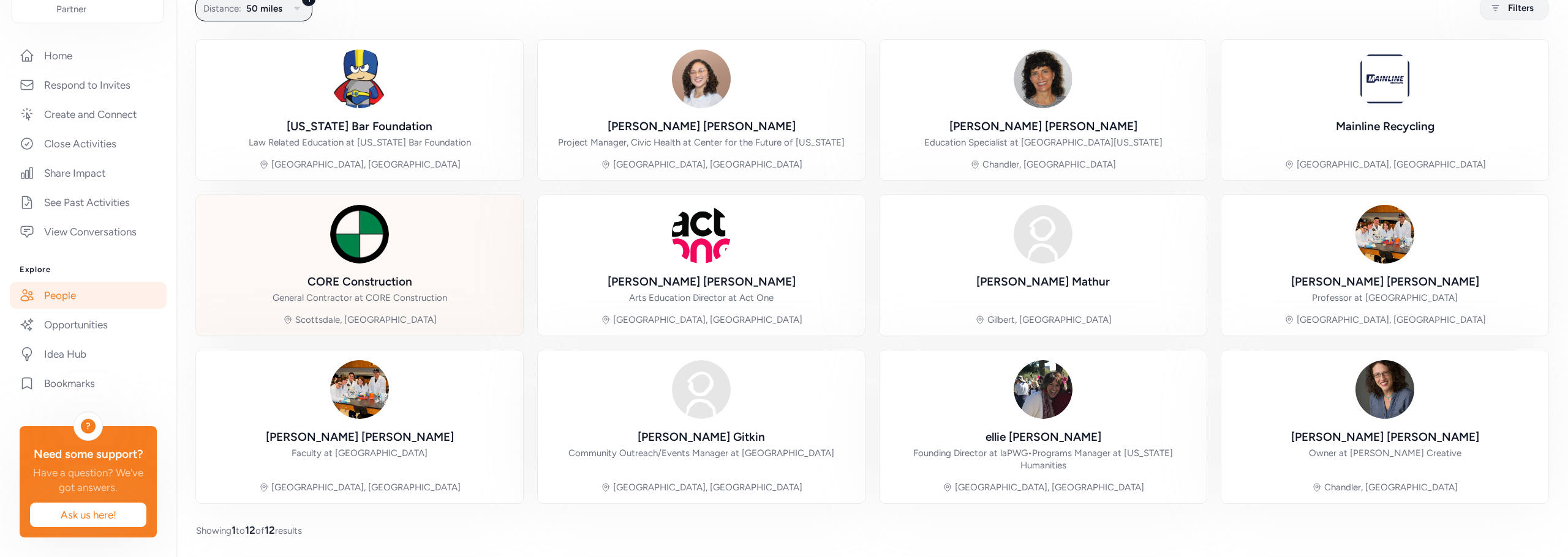
scroll to position [77, 0]
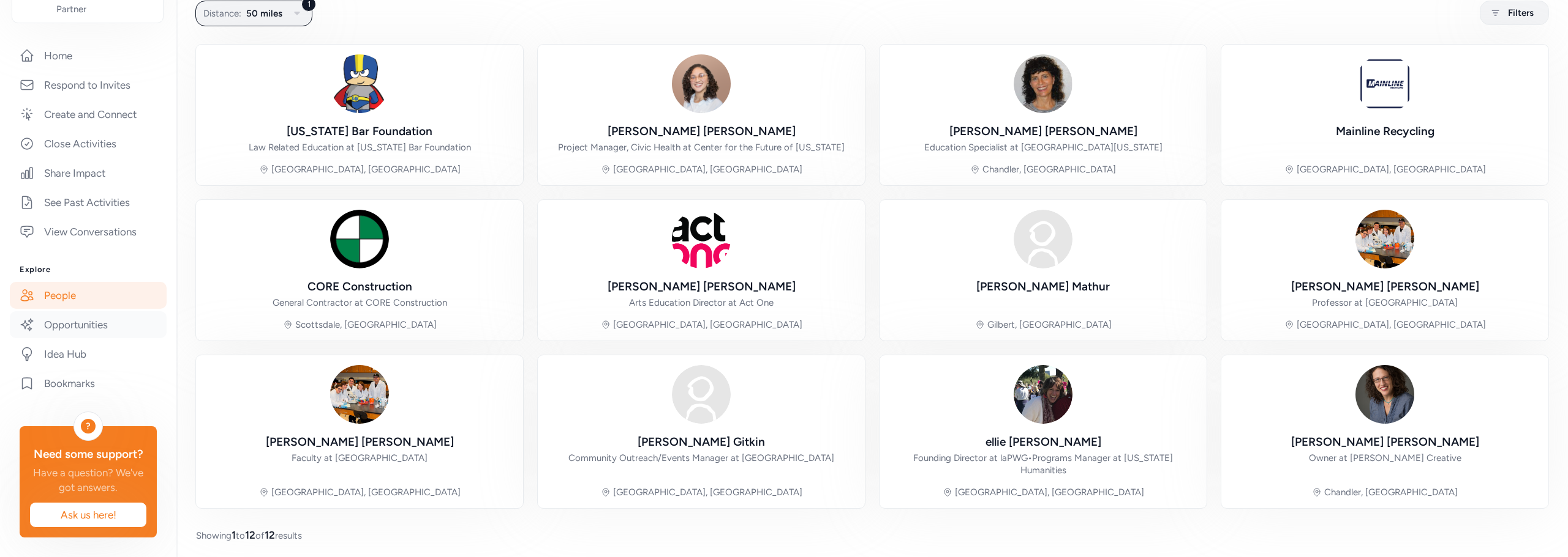
click at [109, 338] on link "Opportunities" at bounding box center [87, 324] width 156 height 27
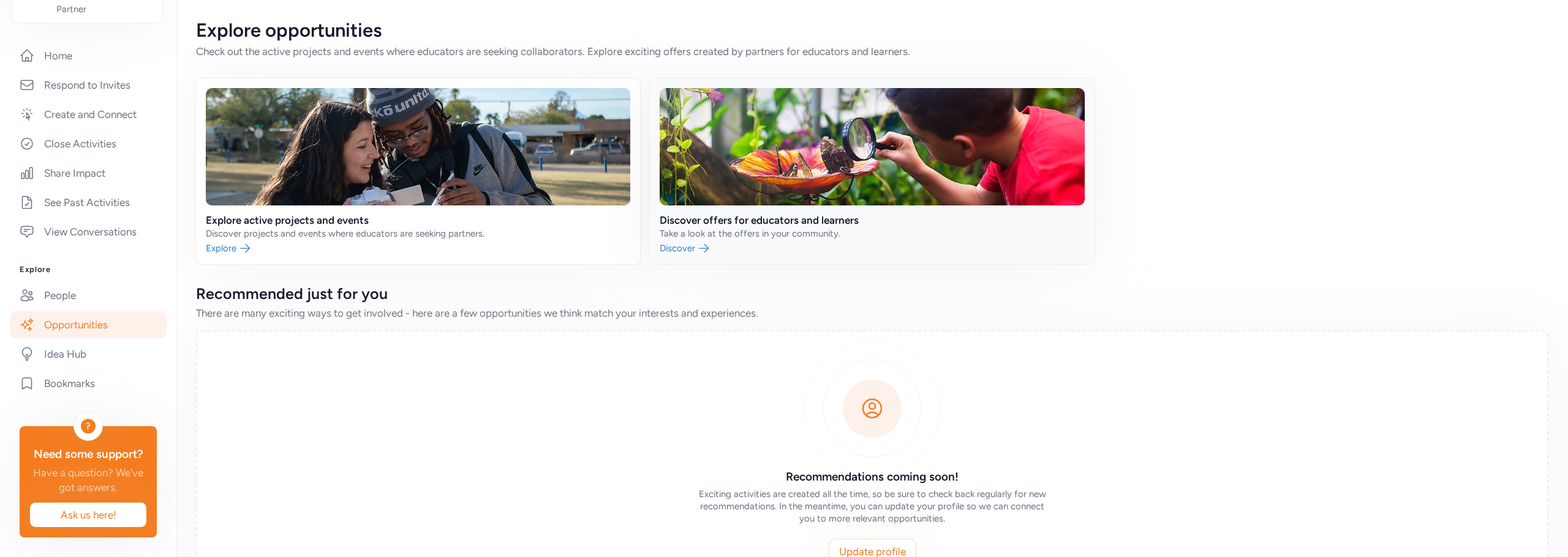
click at [845, 173] on link at bounding box center [872, 171] width 444 height 186
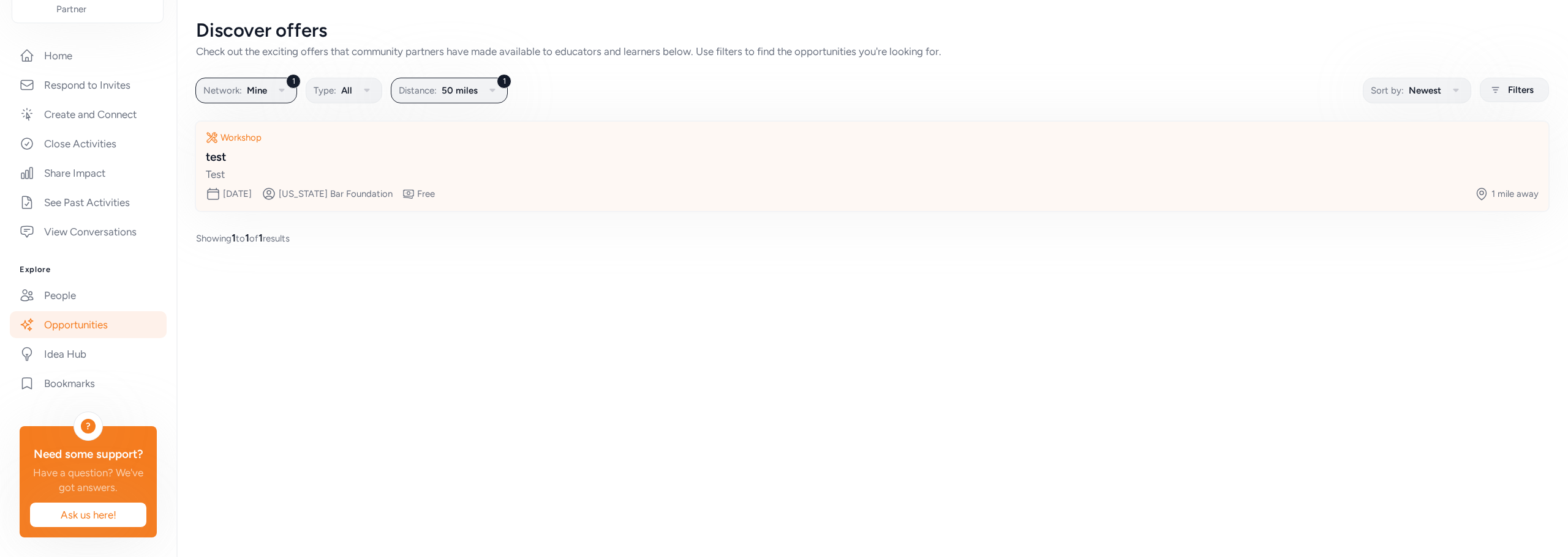
click at [261, 143] on div "Workshop" at bounding box center [241, 138] width 41 height 12
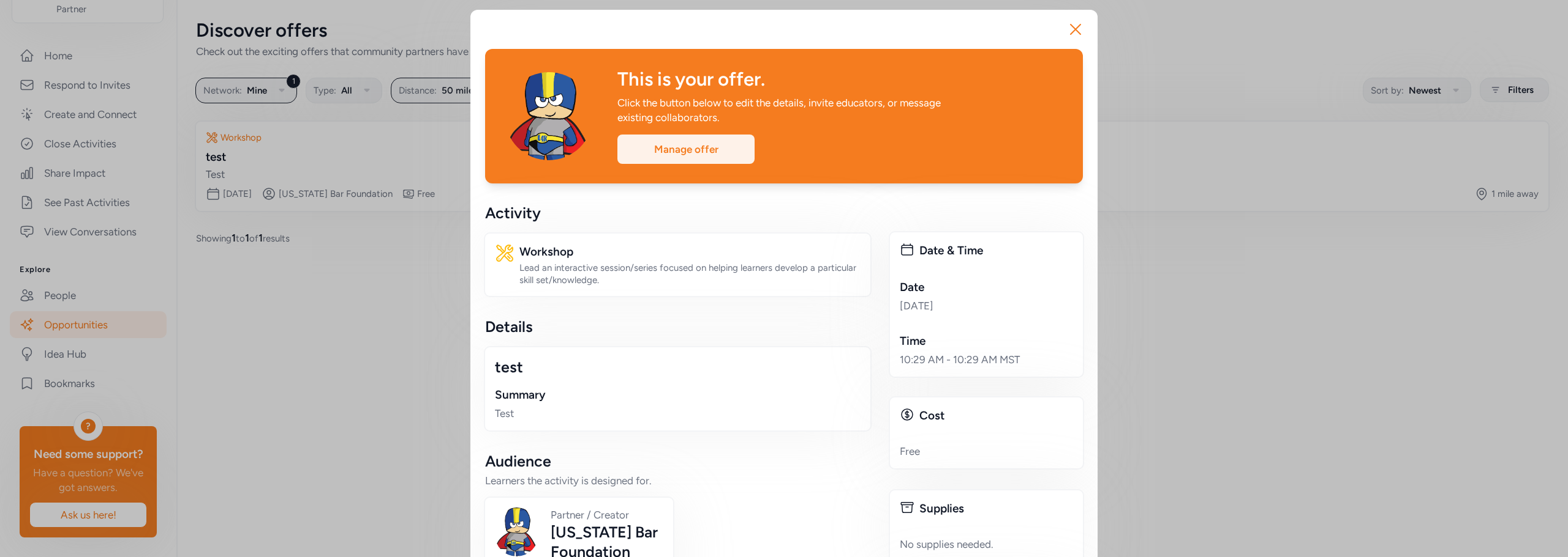
click at [754, 164] on div "Manage offer" at bounding box center [686, 149] width 138 height 29
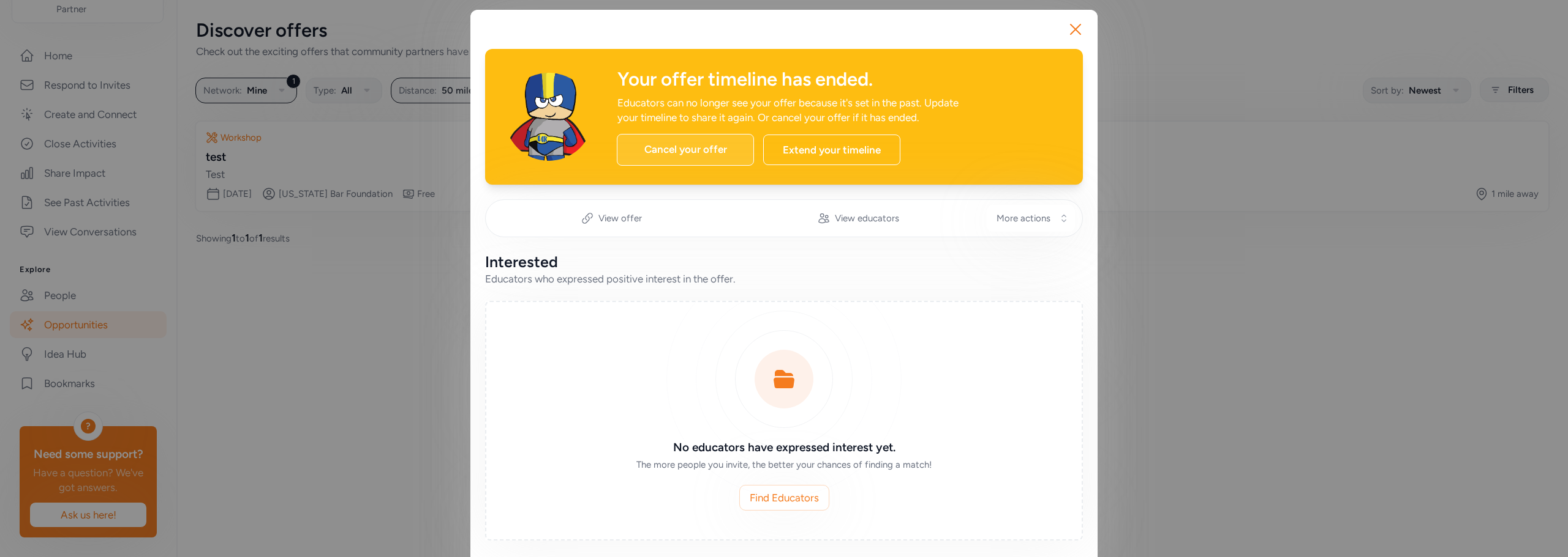
click at [738, 166] on div "Cancel your offer" at bounding box center [685, 149] width 138 height 31
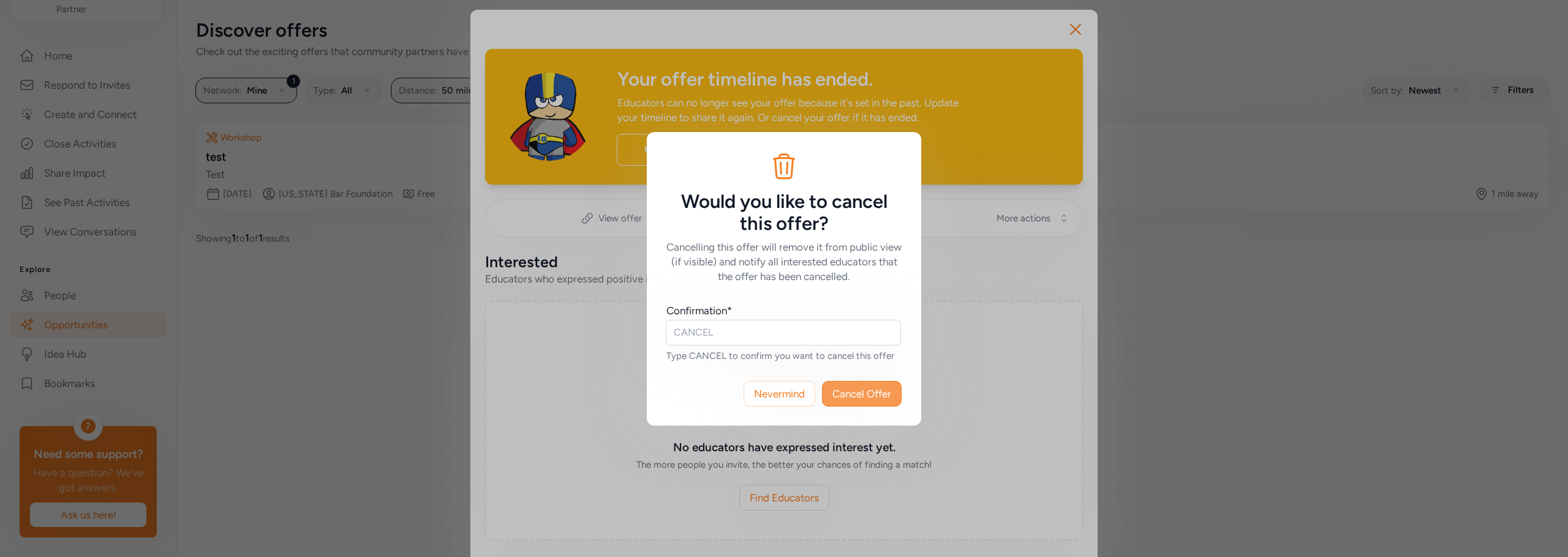
click at [876, 402] on span "Cancel Offer" at bounding box center [862, 394] width 59 height 15
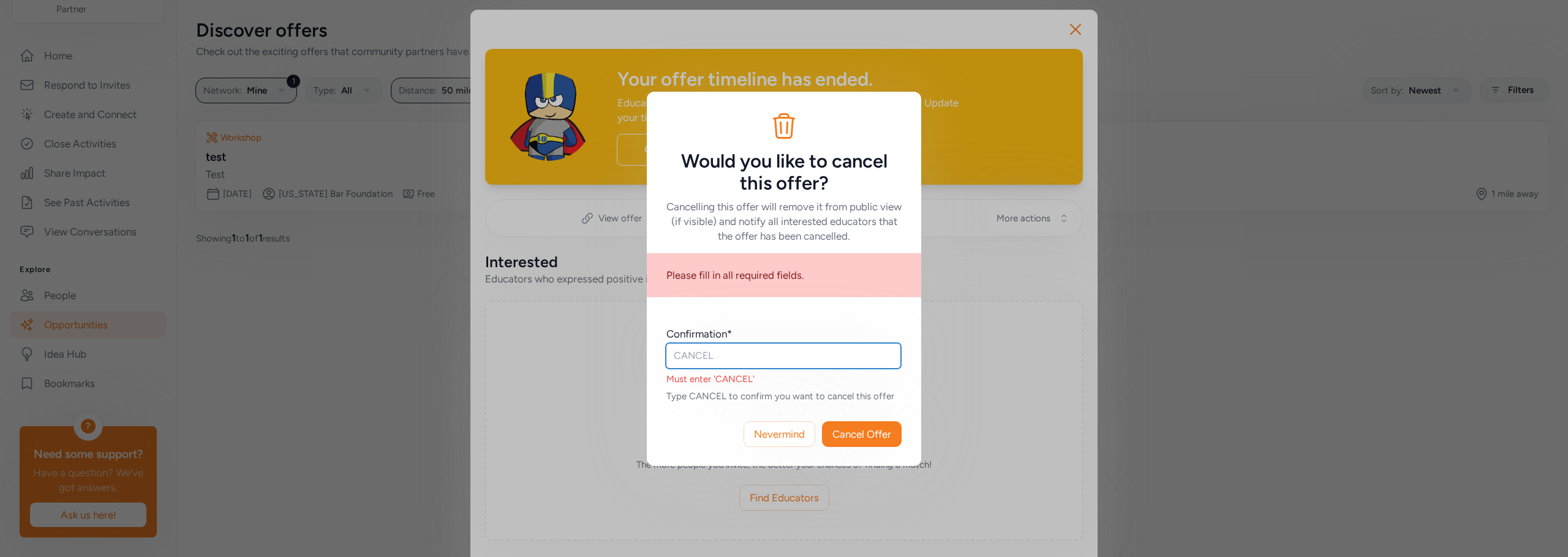
click at [736, 360] on input "text" at bounding box center [783, 356] width 235 height 26
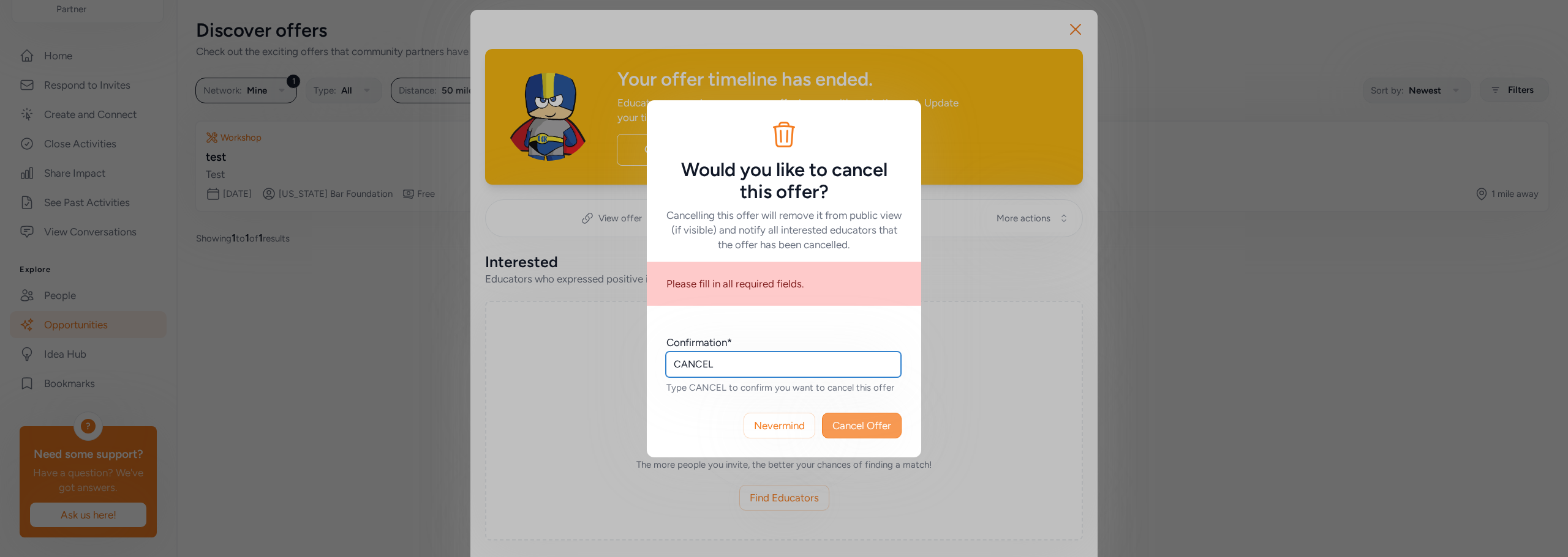
type input "CANCEL"
click at [885, 433] on span "Cancel Offer" at bounding box center [862, 425] width 59 height 15
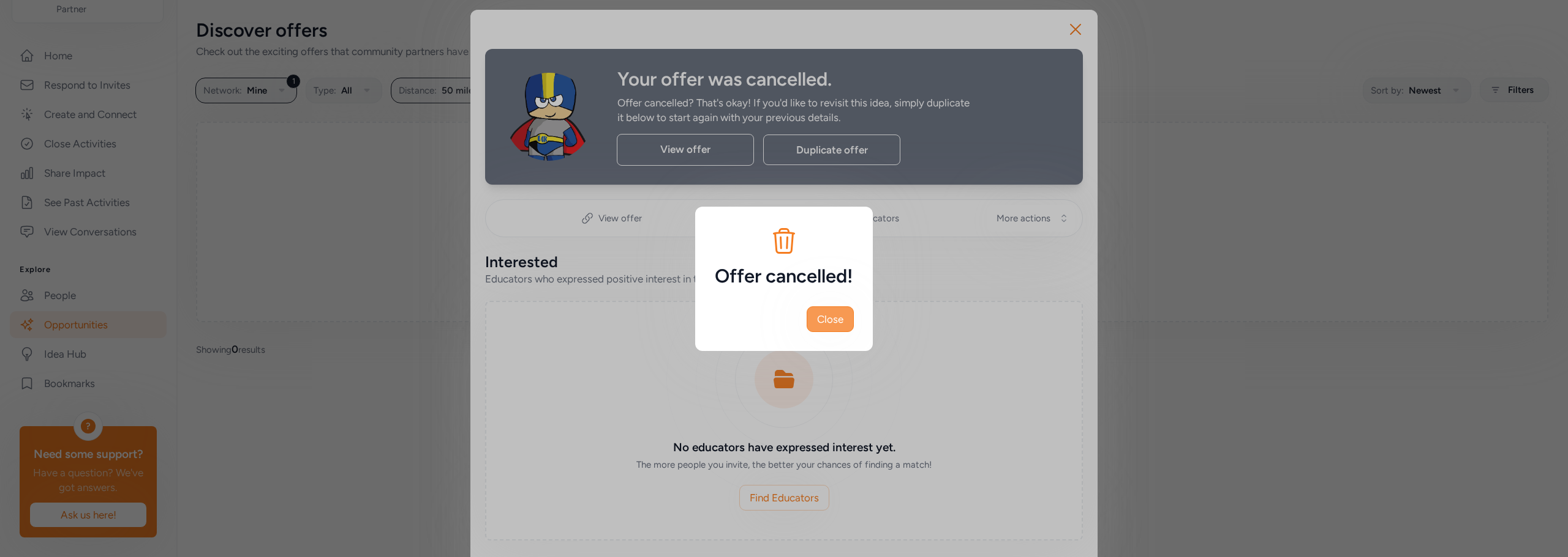
click at [833, 325] on span "Close" at bounding box center [830, 319] width 27 height 15
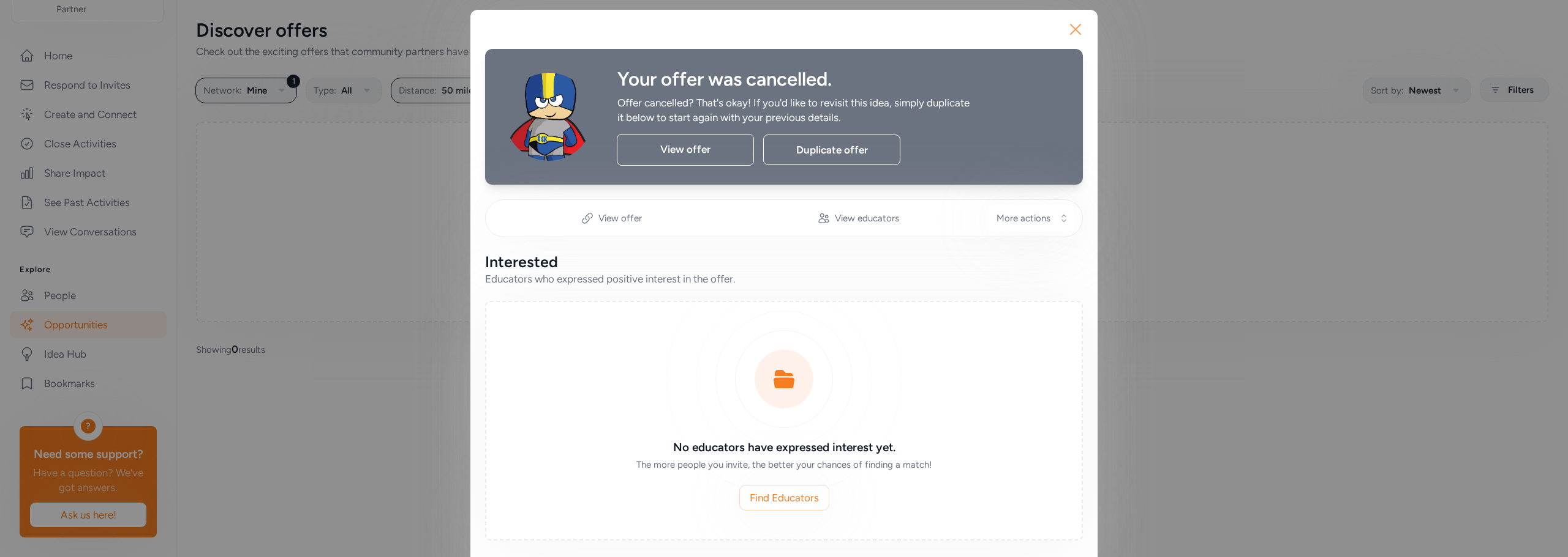
click at [1071, 34] on icon "button" at bounding box center [1075, 29] width 10 height 10
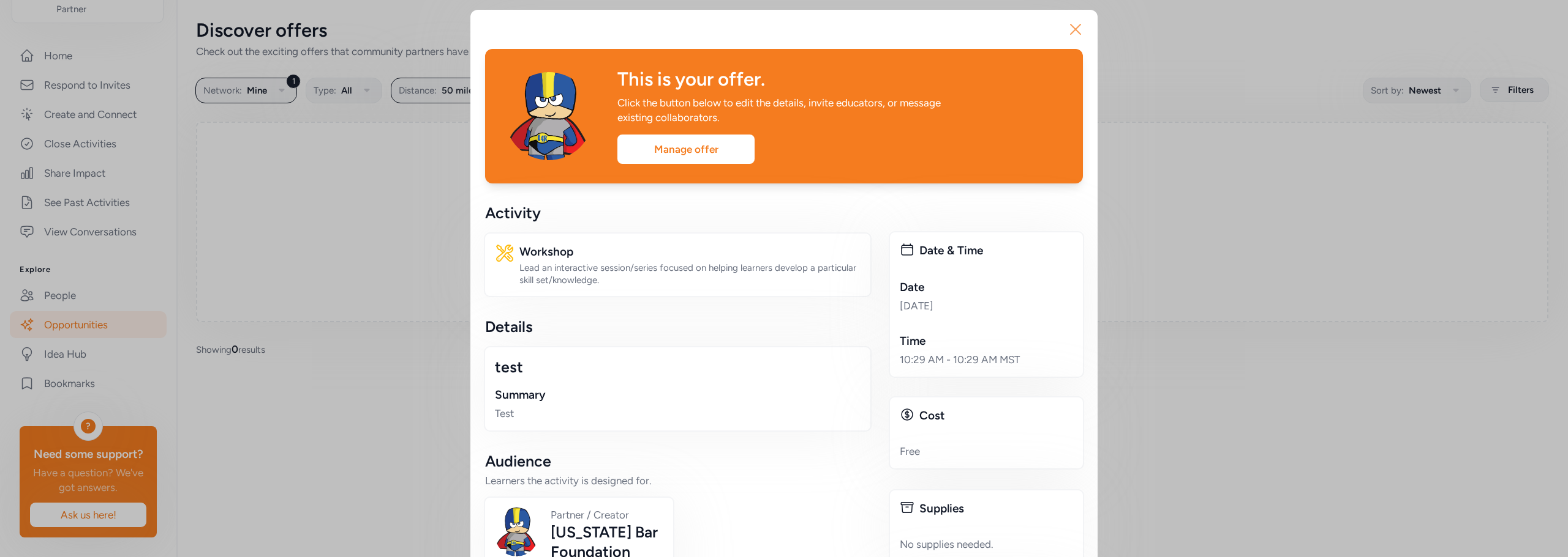
click at [1056, 32] on button "Close" at bounding box center [1075, 29] width 39 height 39
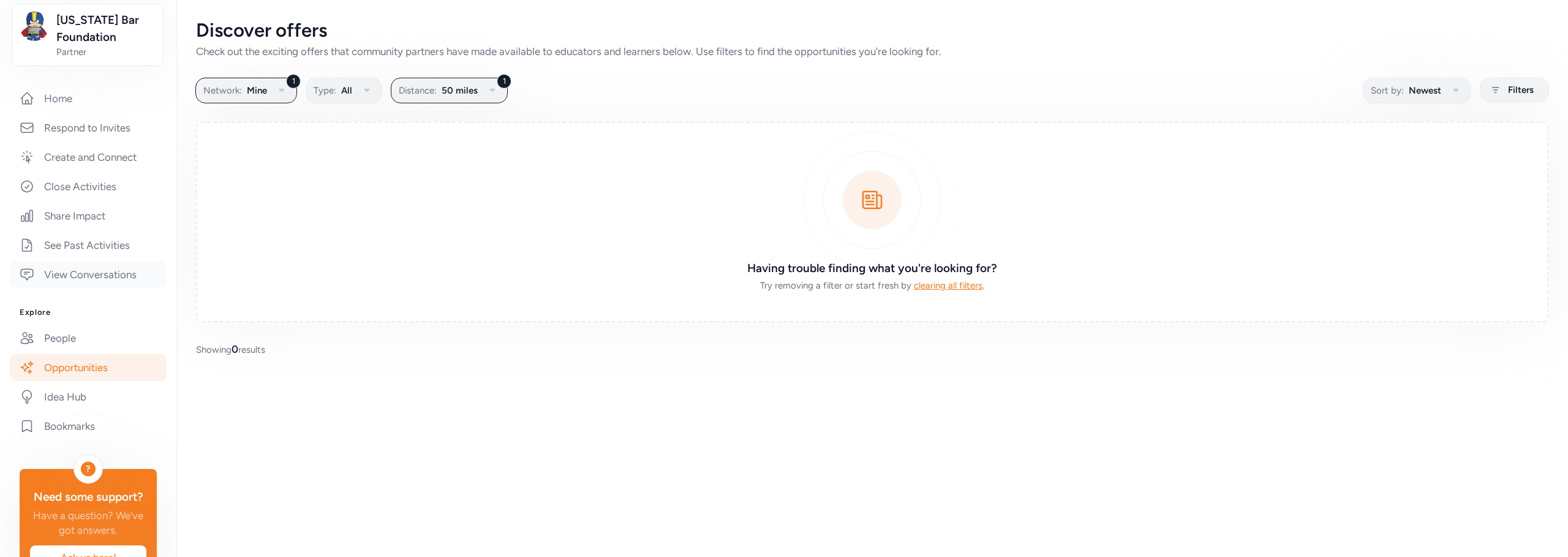
scroll to position [184, 0]
click at [121, 259] on link "See Past Activities" at bounding box center [87, 246] width 156 height 27
